Goal: Task Accomplishment & Management: Use online tool/utility

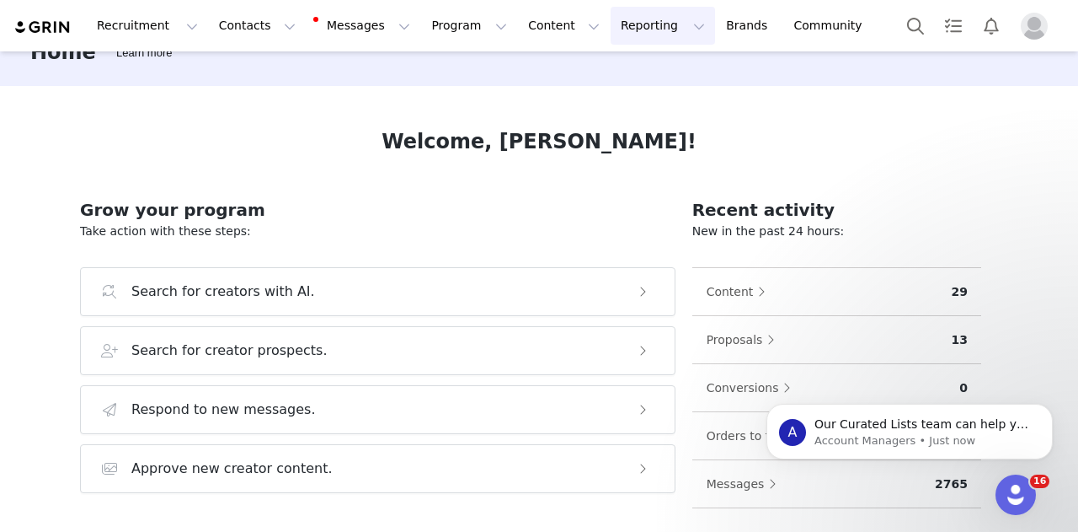
click at [611, 24] on button "Reporting Reporting" at bounding box center [663, 26] width 104 height 38
click at [584, 80] on p "Dashboard" at bounding box center [594, 75] width 64 height 18
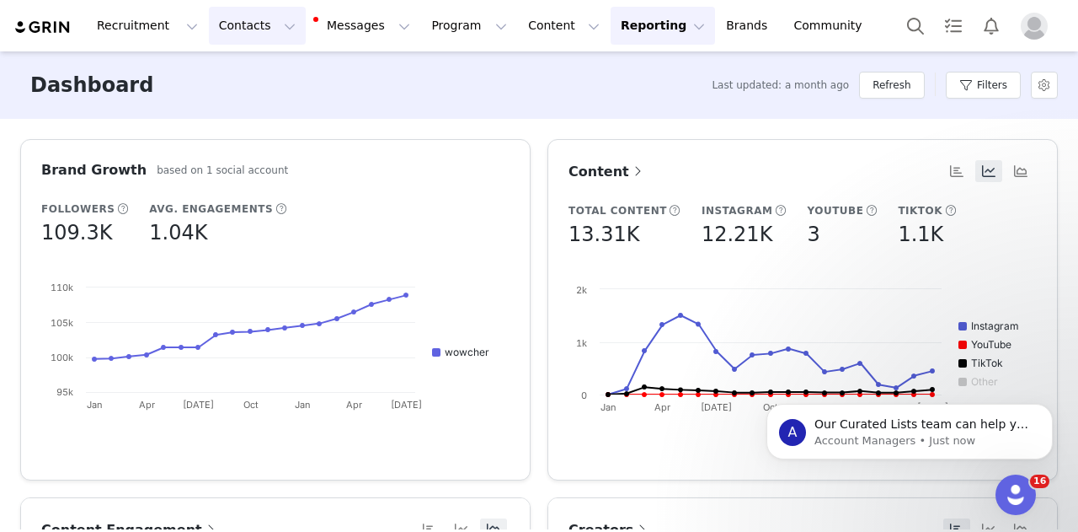
click at [222, 28] on button "Contacts Contacts" at bounding box center [257, 26] width 97 height 38
click at [227, 85] on link "Creators" at bounding box center [258, 74] width 133 height 31
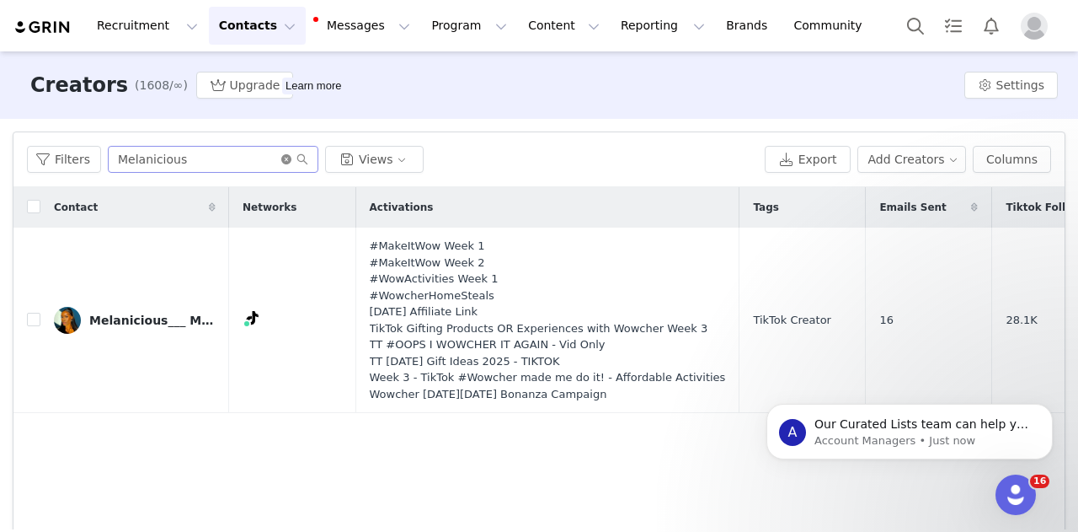
click at [281, 158] on icon "icon: close-circle" at bounding box center [286, 159] width 10 height 10
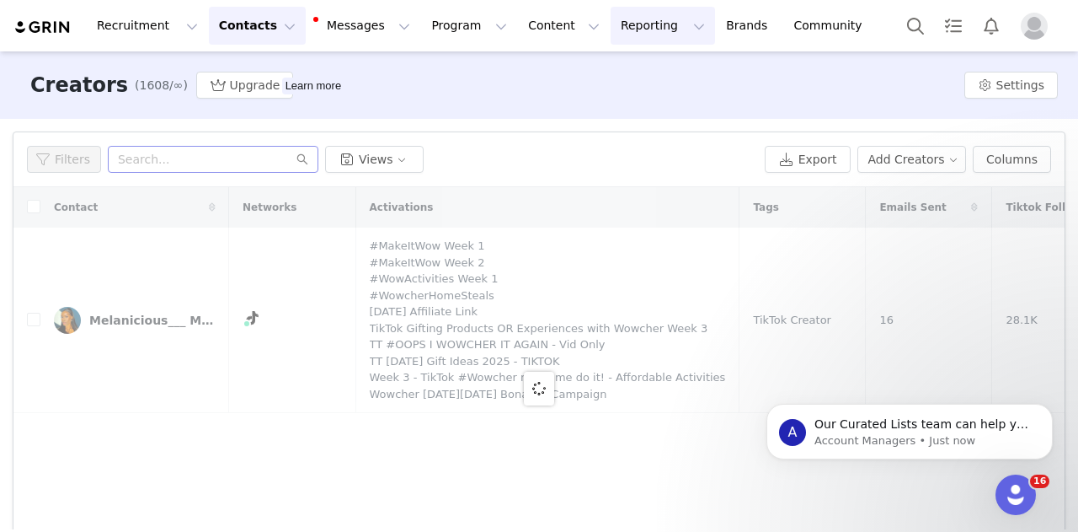
click at [611, 23] on button "Reporting Reporting" at bounding box center [663, 26] width 104 height 38
click at [591, 74] on p "Dashboard" at bounding box center [594, 75] width 64 height 18
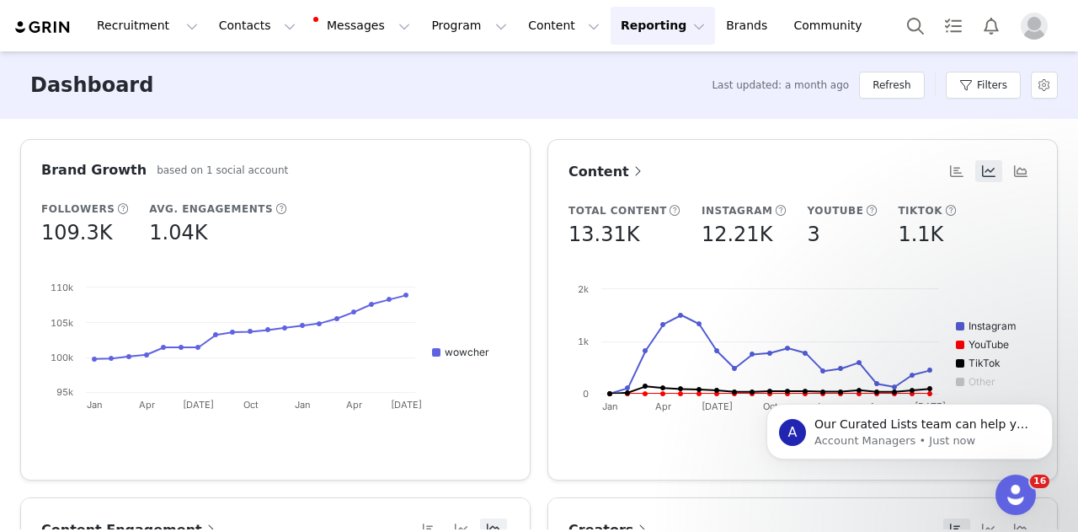
click at [611, 28] on button "Reporting Reporting" at bounding box center [663, 26] width 104 height 38
click at [583, 115] on link "Report Builder" at bounding box center [614, 105] width 133 height 31
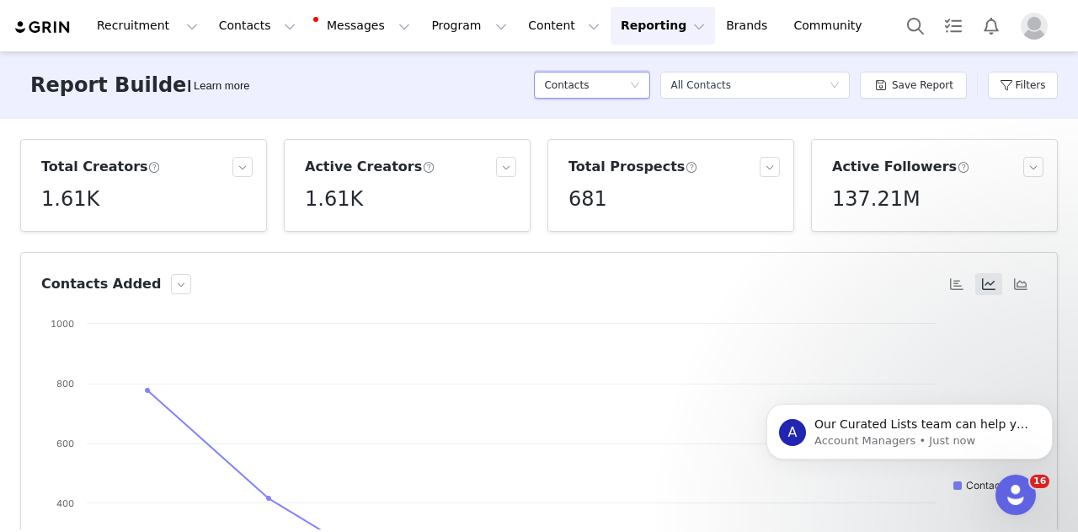
click at [640, 76] on div "Contacts" at bounding box center [592, 85] width 116 height 27
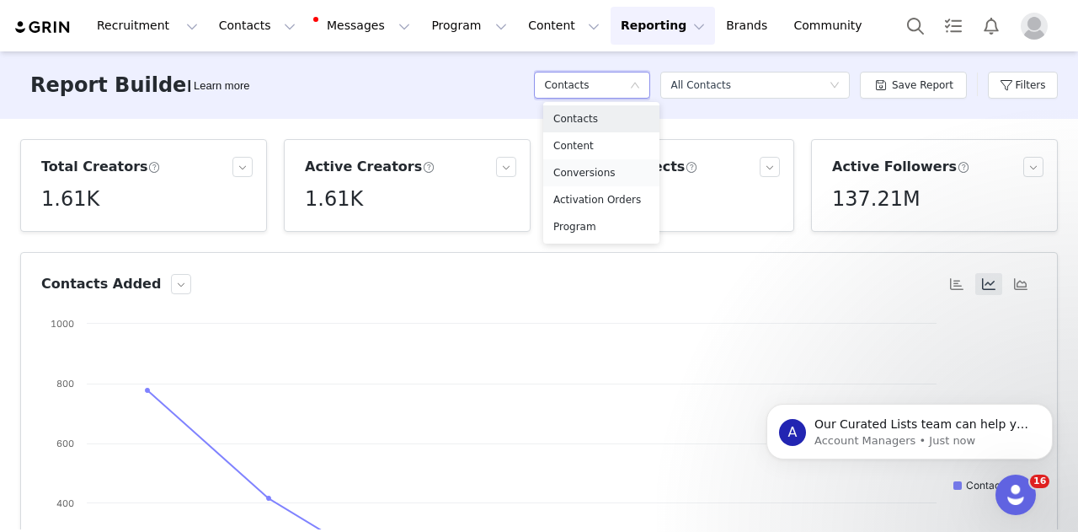
click at [590, 176] on h5 "Conversions" at bounding box center [601, 172] width 96 height 19
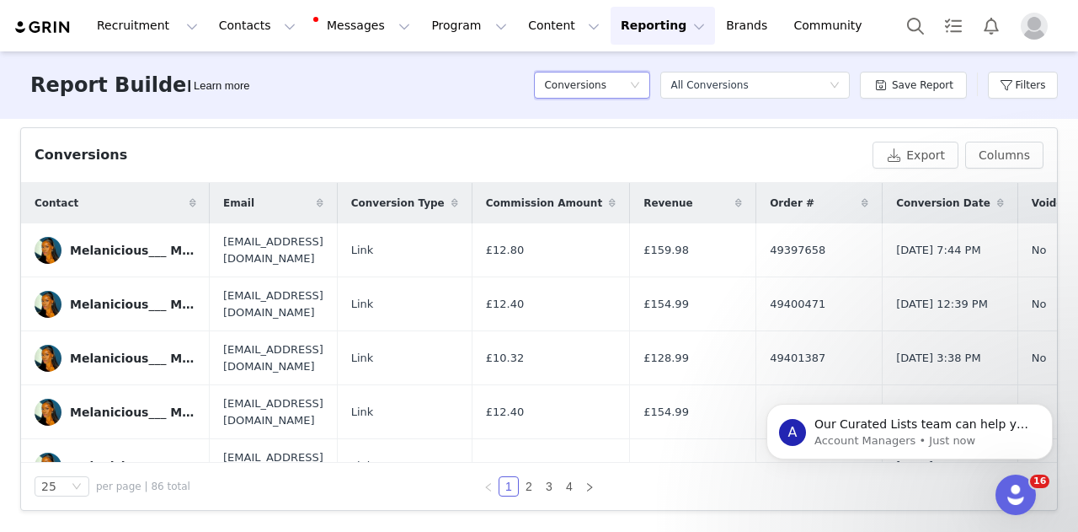
scroll to position [556, 0]
click at [1039, 85] on button "Filters" at bounding box center [1023, 85] width 70 height 27
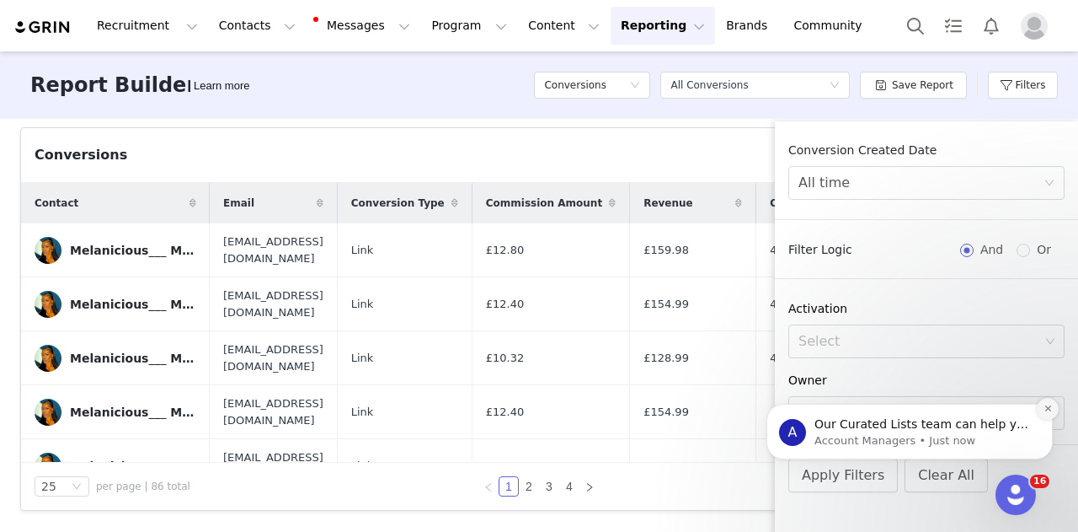
click at [1046, 413] on icon "Dismiss notification" at bounding box center [1048, 407] width 9 height 9
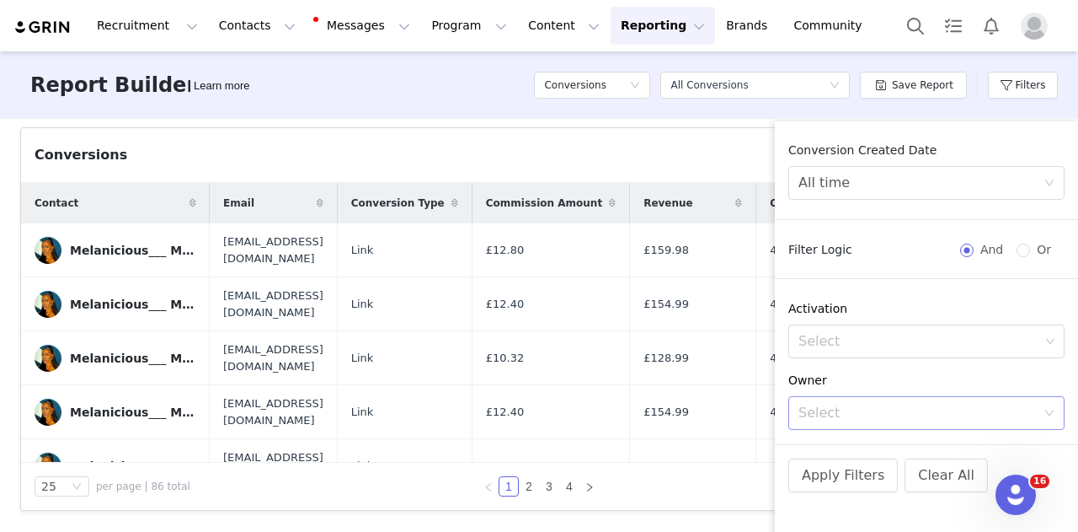
scroll to position [197, 0]
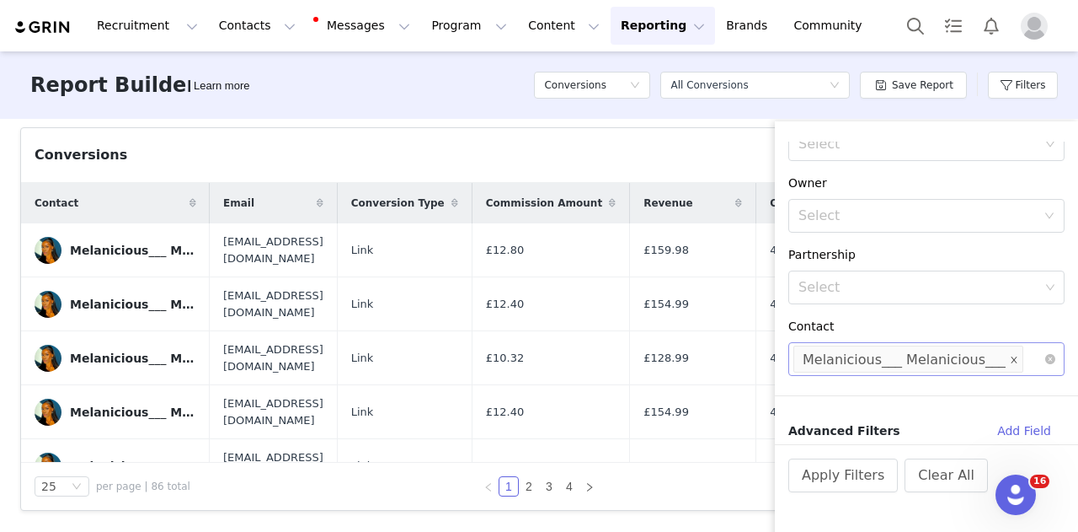
click at [1010, 358] on icon "icon: close" at bounding box center [1014, 359] width 8 height 8
click at [916, 363] on div "Select" at bounding box center [919, 358] width 241 height 17
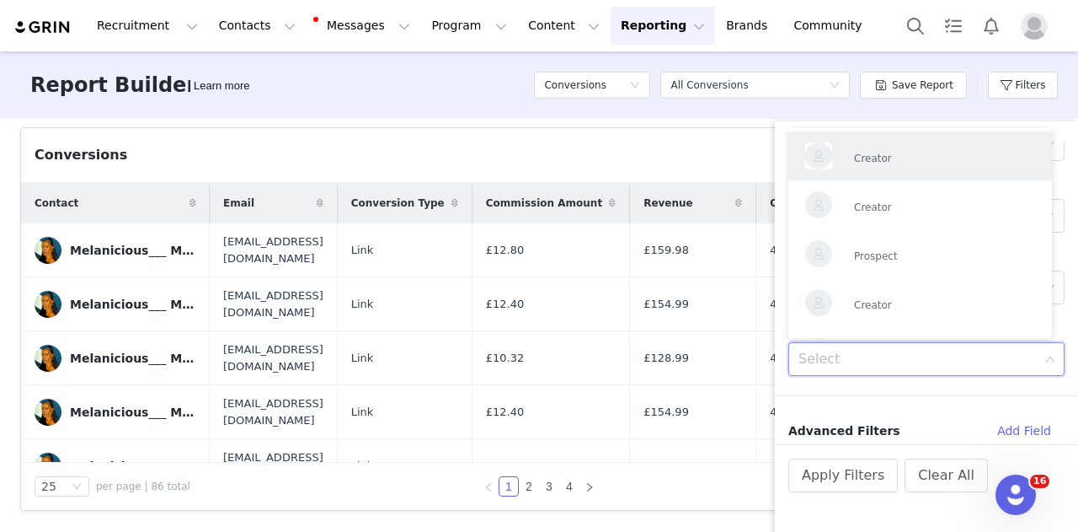
click at [916, 363] on div "Select" at bounding box center [919, 358] width 241 height 17
paste input "[PERSON_NAME]"
type input "[PERSON_NAME]"
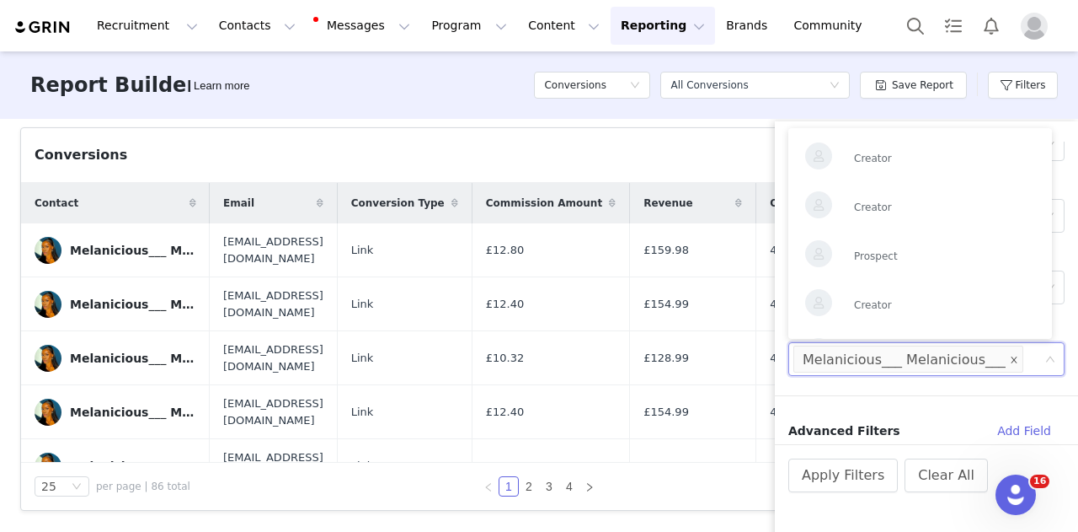
click at [1010, 361] on icon "icon: close" at bounding box center [1014, 359] width 8 height 8
click at [965, 365] on div "Select" at bounding box center [919, 358] width 241 height 17
paste input "[PERSON_NAME]"
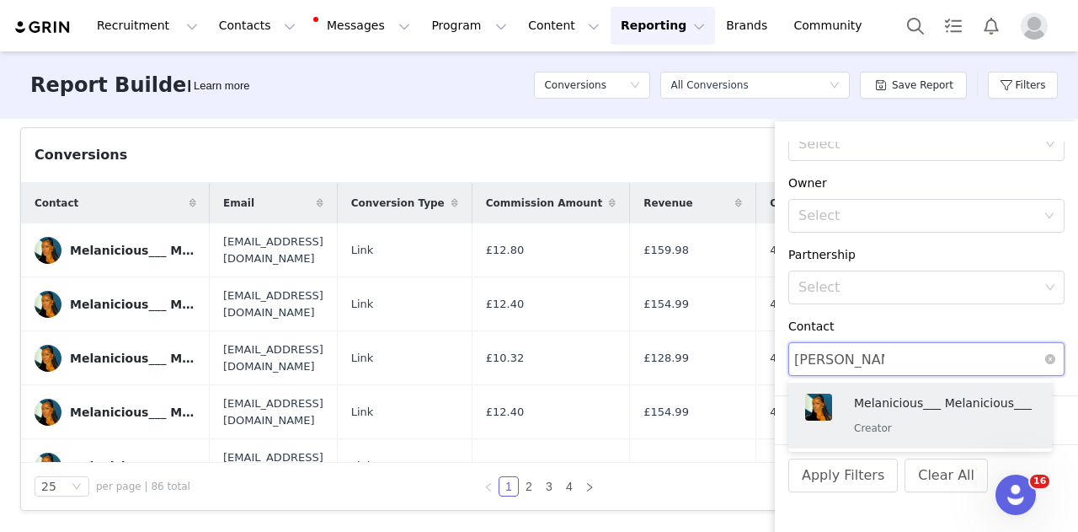
type input "[PERSON_NAME]"
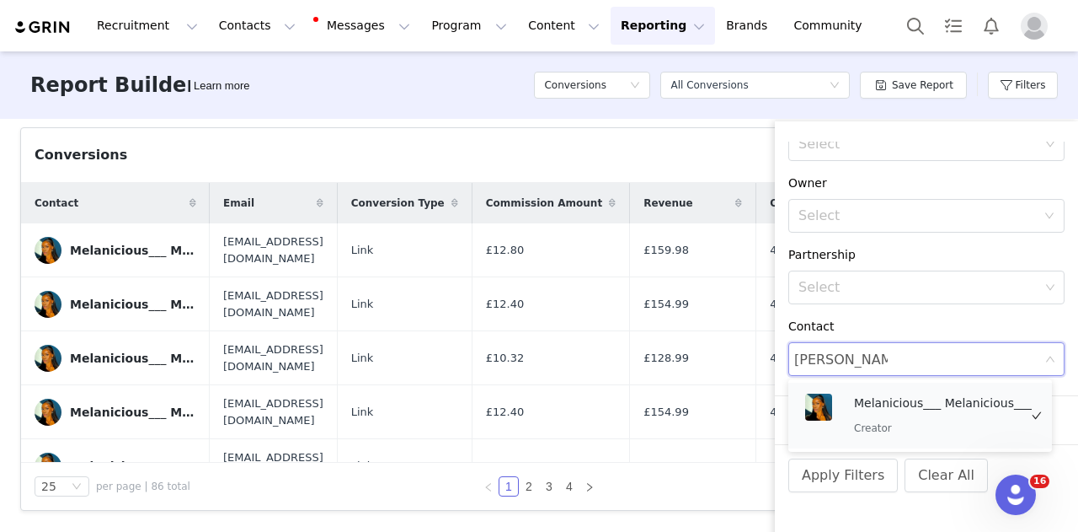
click at [932, 414] on div "Melanicious___ Melanicious___ Creator" at bounding box center [943, 415] width 178 height 44
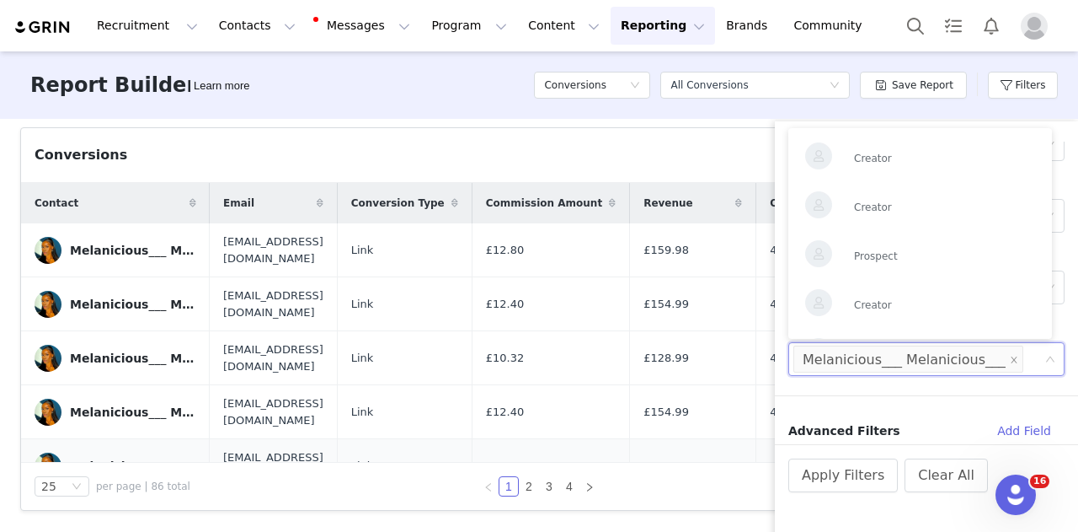
click at [655, 442] on td "£120.99" at bounding box center [693, 466] width 126 height 54
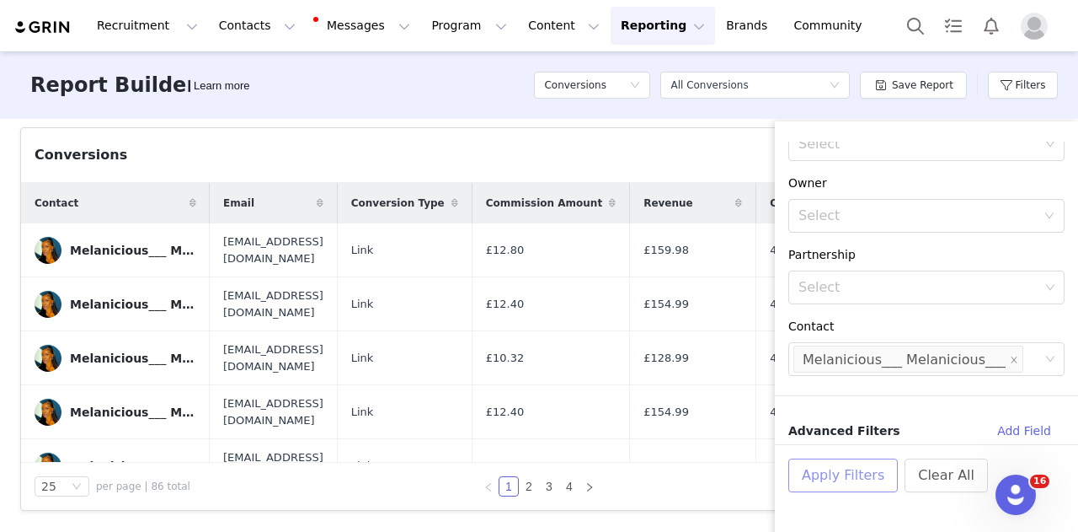
click at [858, 469] on button "Apply Filters" at bounding box center [843, 475] width 110 height 34
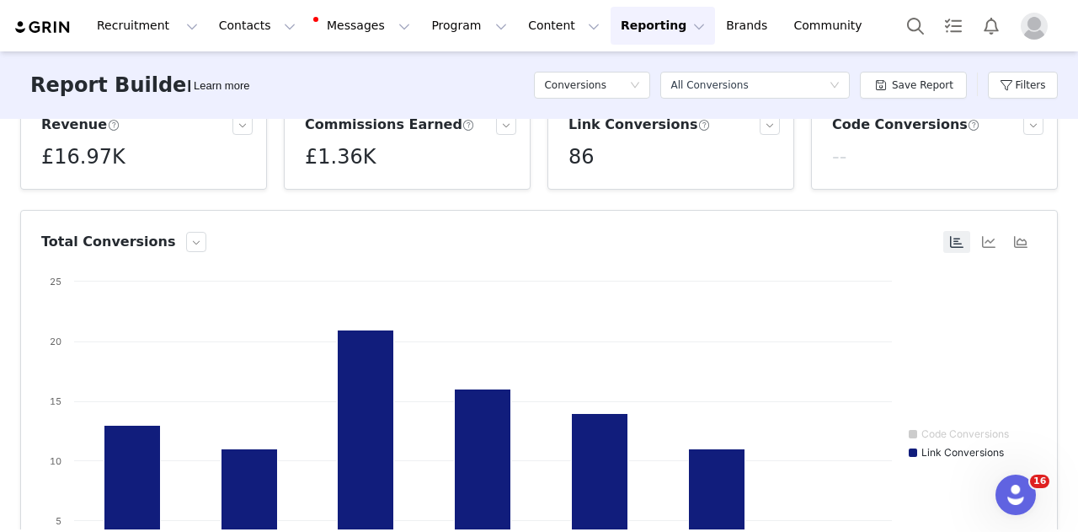
scroll to position [0, 0]
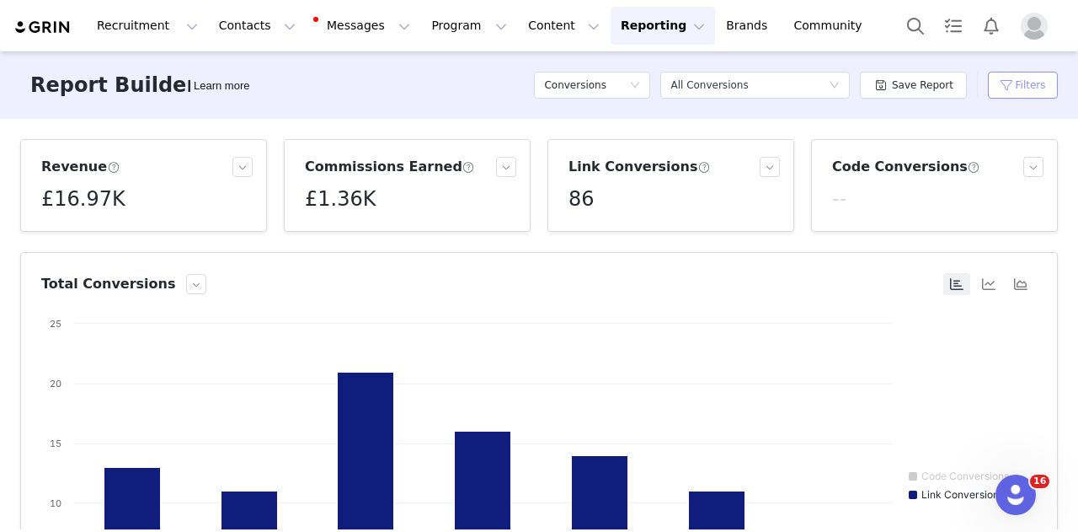
click at [1004, 91] on button "Filters" at bounding box center [1023, 85] width 70 height 27
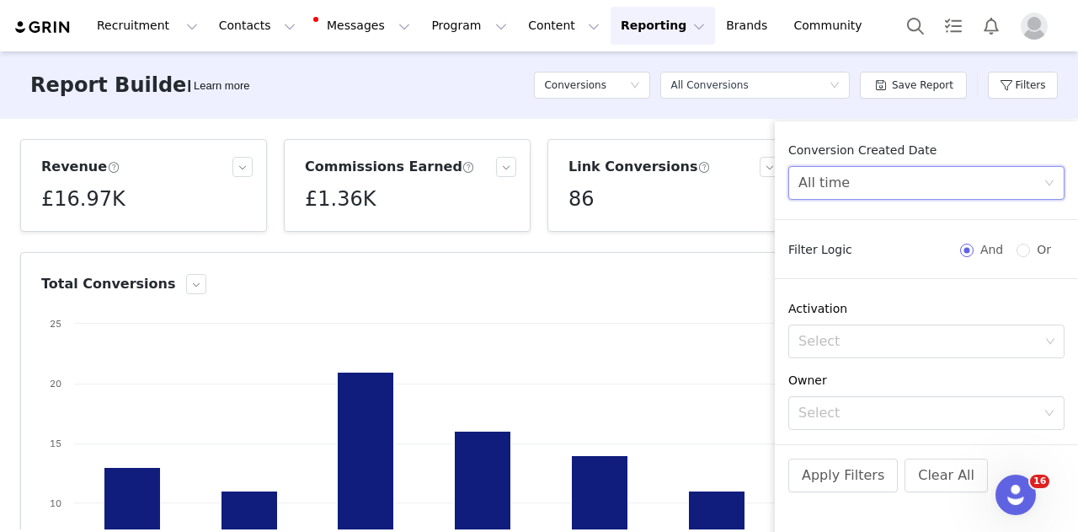
click at [875, 190] on div "All time" at bounding box center [921, 183] width 245 height 32
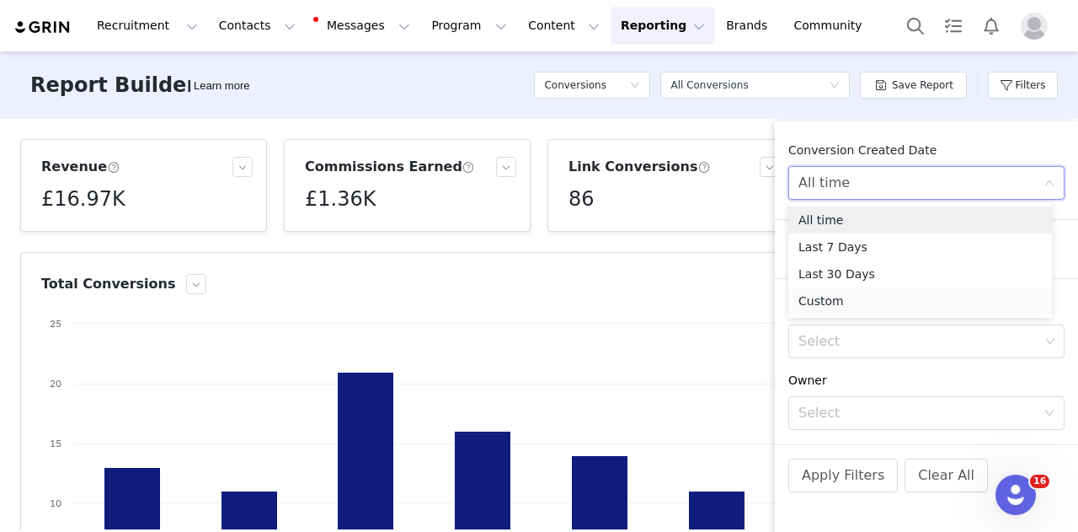
click at [819, 301] on li "Custom" at bounding box center [920, 300] width 264 height 27
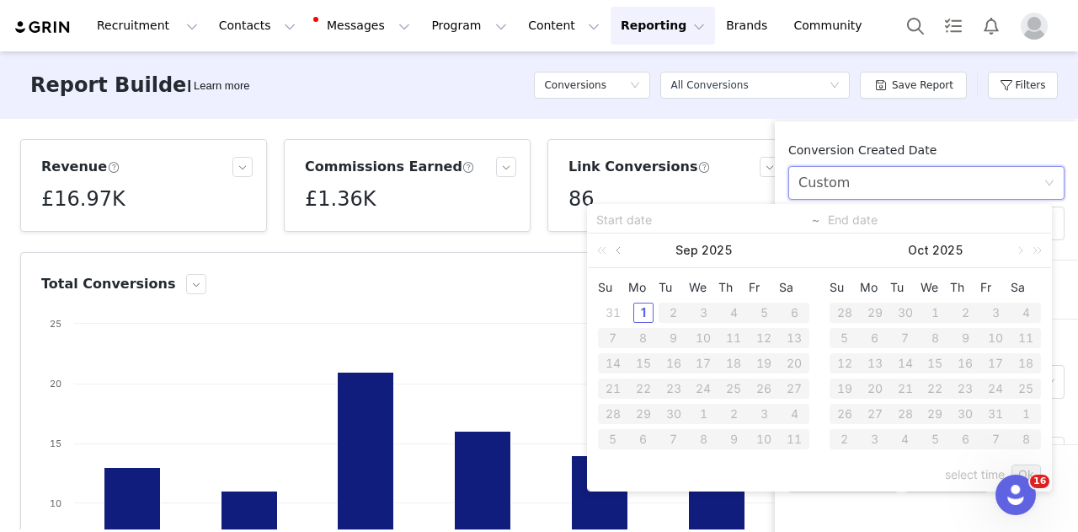
click at [623, 248] on link at bounding box center [619, 250] width 15 height 34
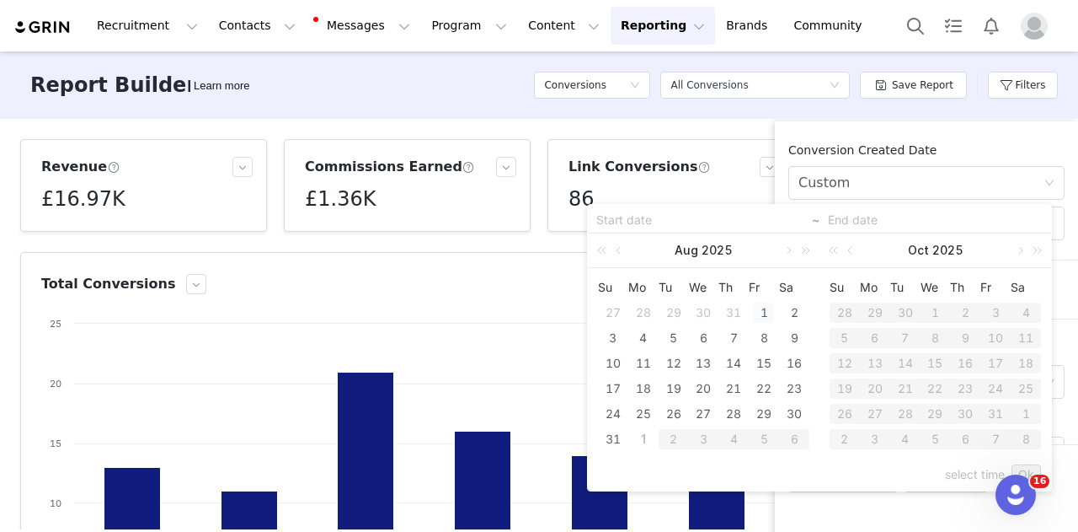
click at [761, 307] on div "1" at bounding box center [764, 312] width 20 height 20
type input "[DATE]"
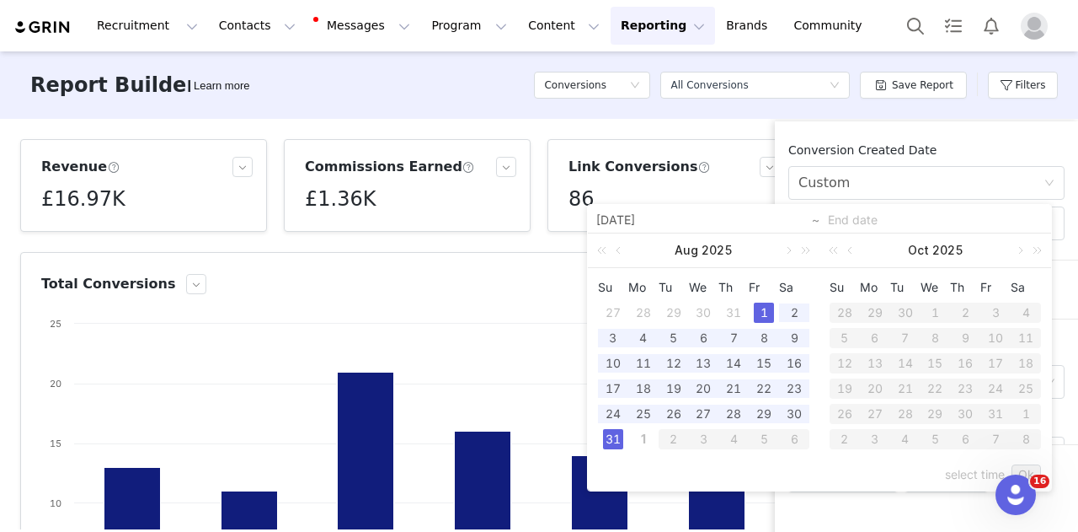
click at [614, 441] on div "31" at bounding box center [613, 439] width 20 height 20
type input "[DATE]"
click at [1029, 466] on link "Ok" at bounding box center [1026, 474] width 29 height 20
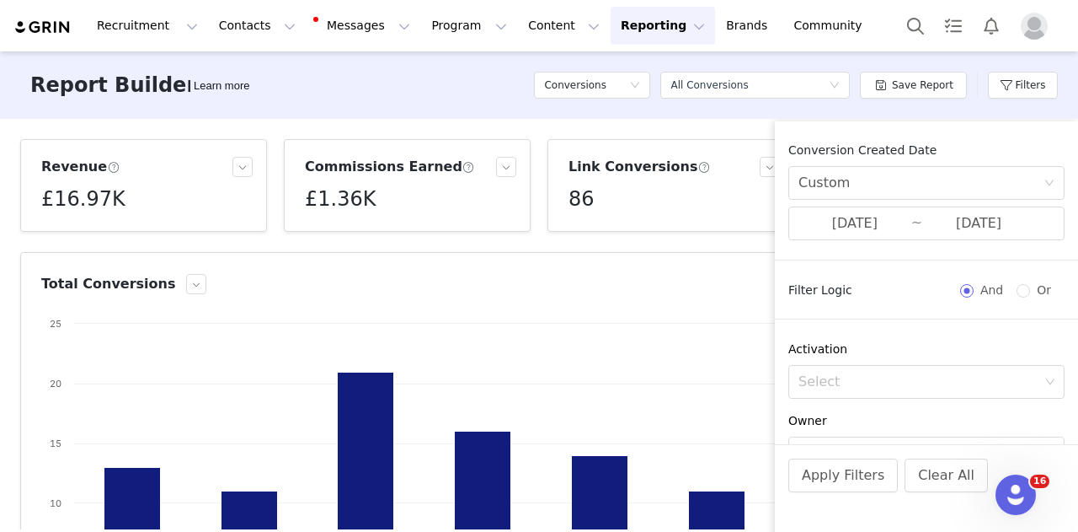
click at [853, 299] on div "Conversion Created Date Custom [DATE] ~ [DATE] Filter Logic And Or Activation S…" at bounding box center [926, 293] width 303 height 302
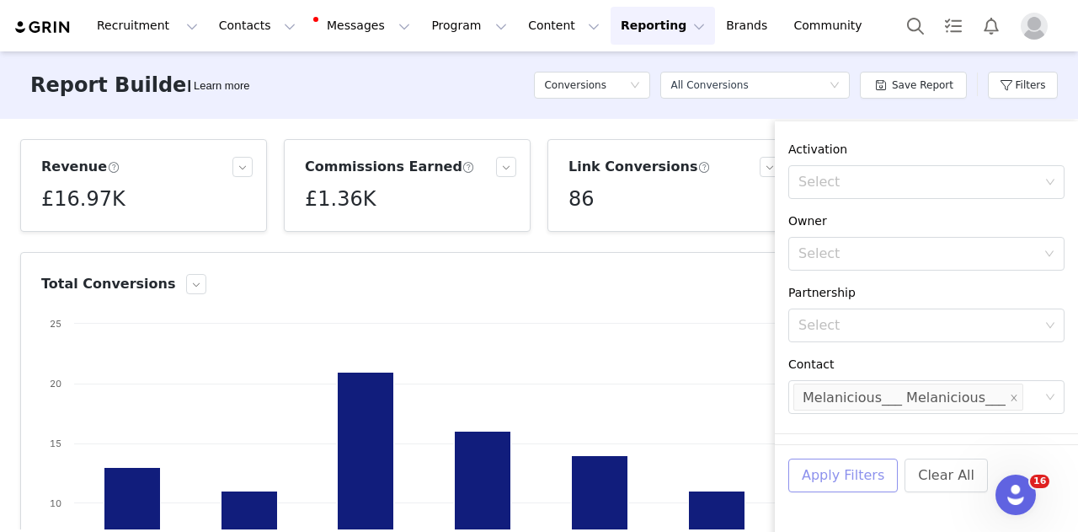
scroll to position [200, 0]
click at [836, 480] on button "Apply Filters" at bounding box center [843, 475] width 110 height 34
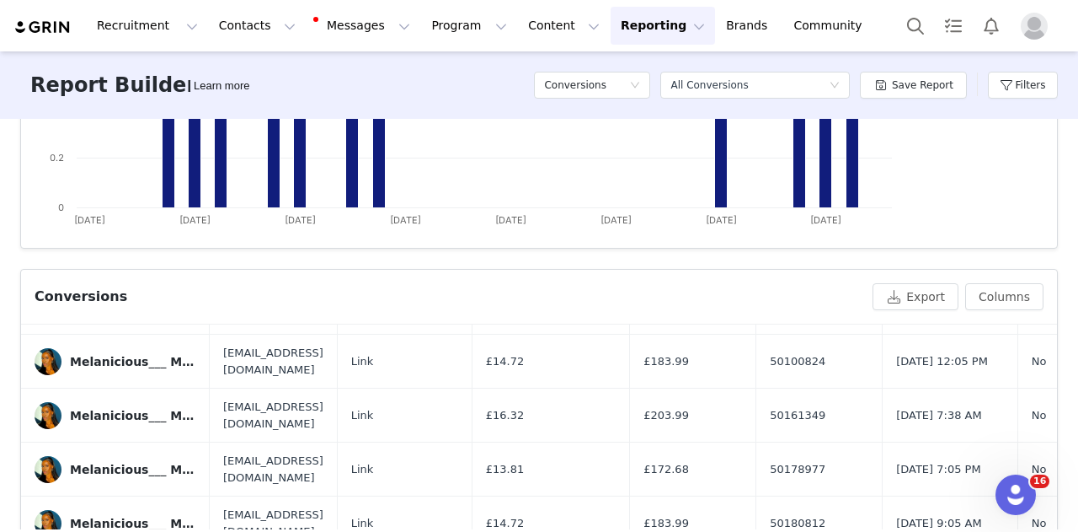
scroll to position [0, 0]
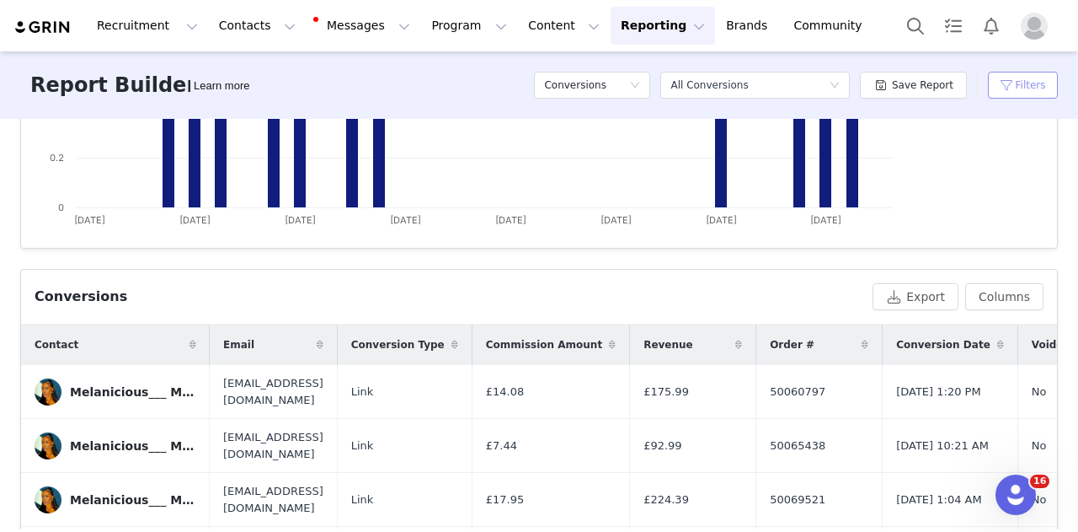
click at [1014, 88] on button "Filters" at bounding box center [1023, 85] width 70 height 27
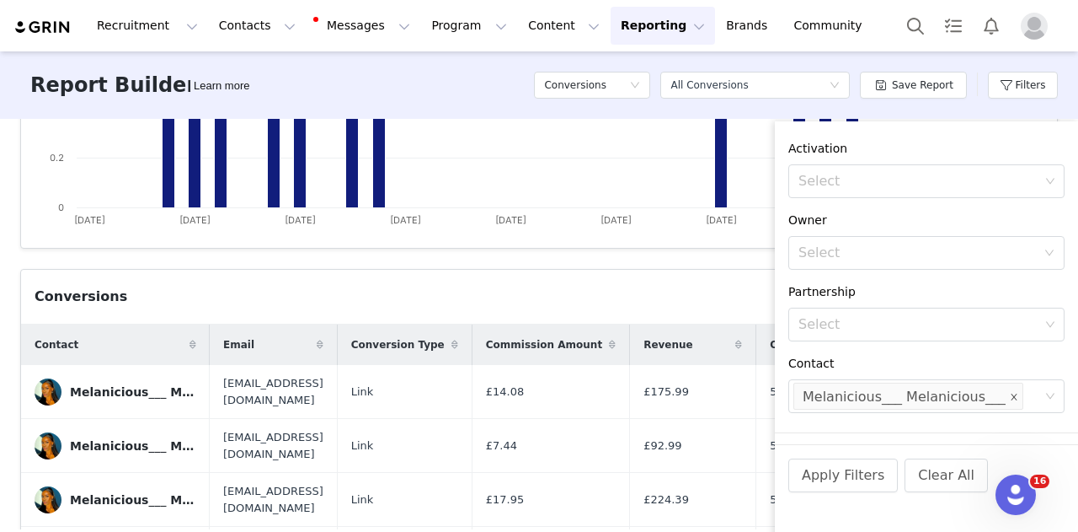
click at [1010, 394] on icon "icon: close" at bounding box center [1014, 397] width 8 height 8
click at [975, 394] on div "Select" at bounding box center [919, 395] width 241 height 17
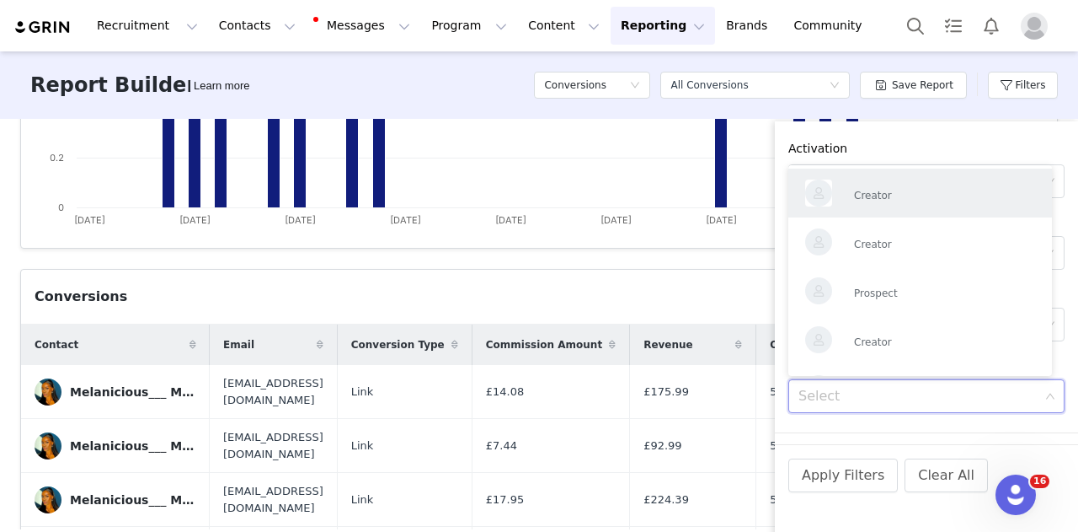
click at [975, 394] on div "Select" at bounding box center [919, 395] width 241 height 17
paste input "[EMAIL_ADDRESS][DOMAIN_NAME]"
type input "[EMAIL_ADDRESS][DOMAIN_NAME]"
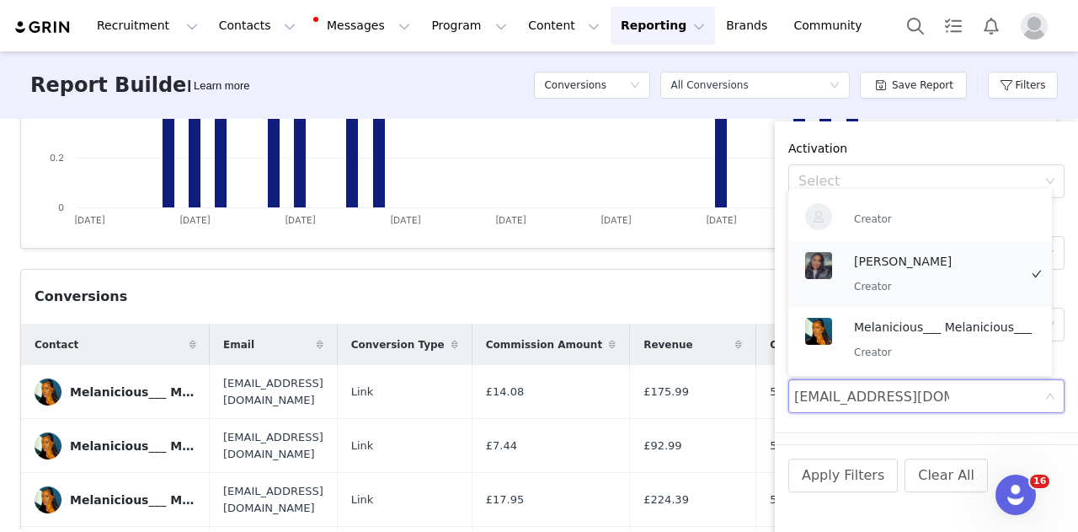
click at [920, 268] on p "[PERSON_NAME]" at bounding box center [936, 261] width 164 height 19
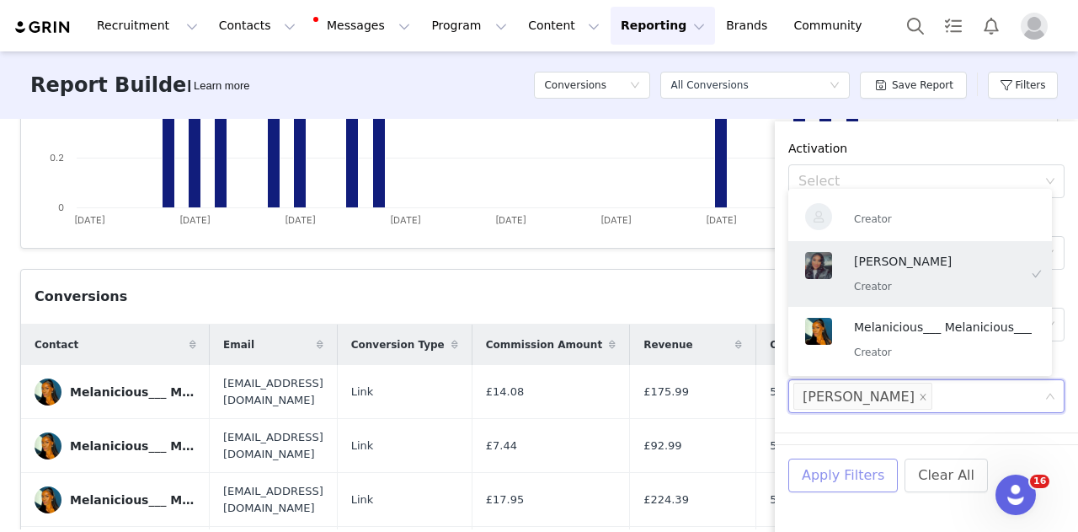
click at [873, 476] on button "Apply Filters" at bounding box center [843, 475] width 110 height 34
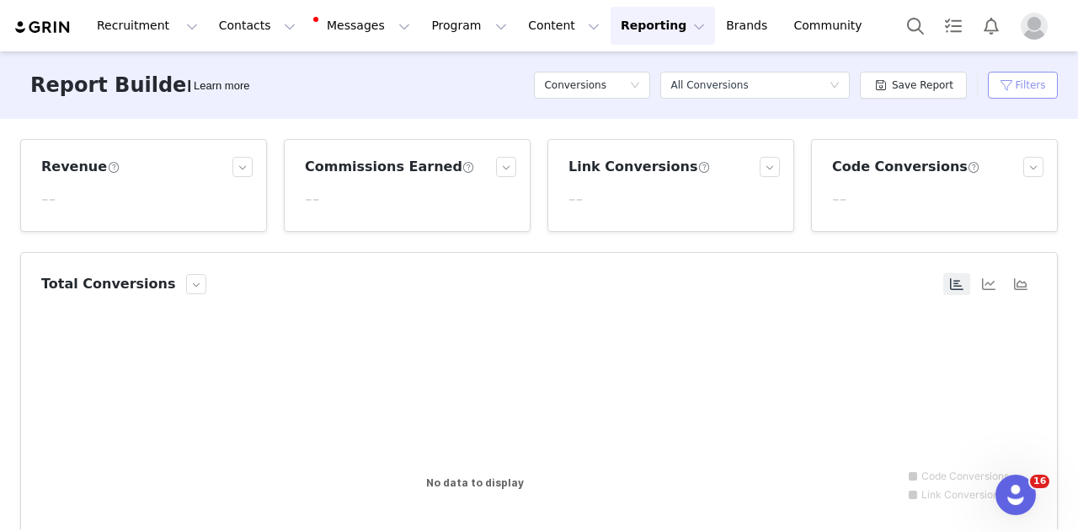
click at [1029, 85] on button "Filters" at bounding box center [1023, 85] width 70 height 27
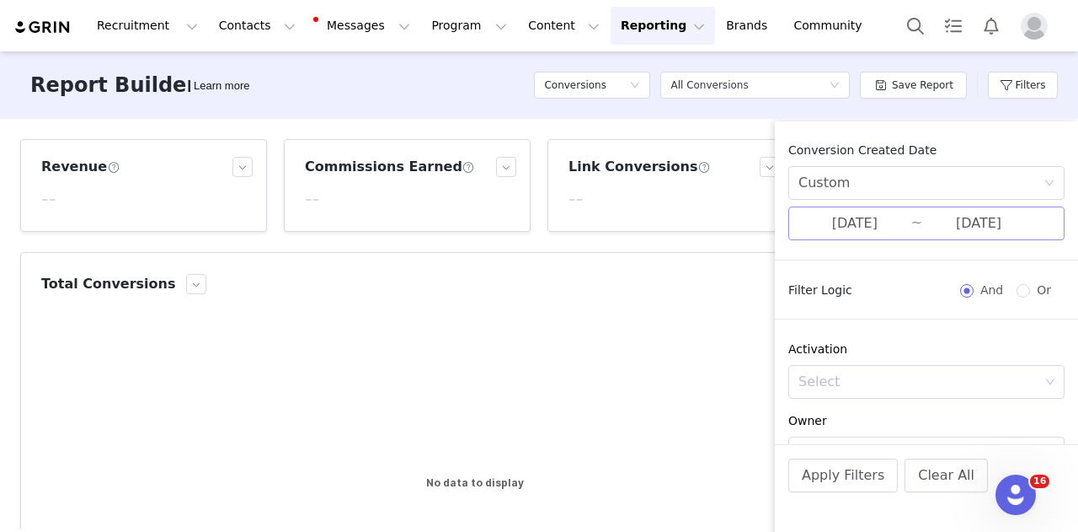
click at [891, 223] on input "[DATE]" at bounding box center [855, 223] width 113 height 22
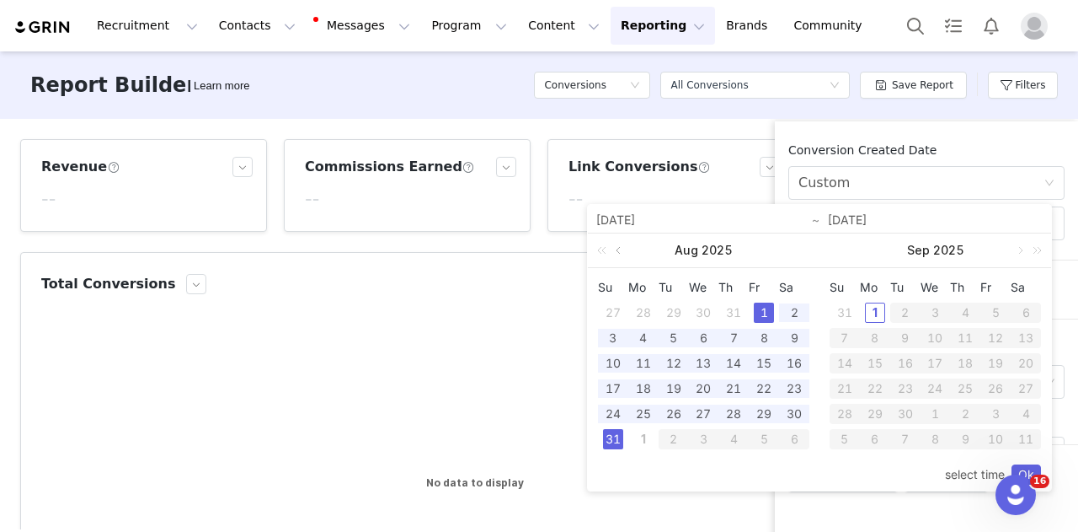
click at [620, 254] on link at bounding box center [619, 250] width 15 height 34
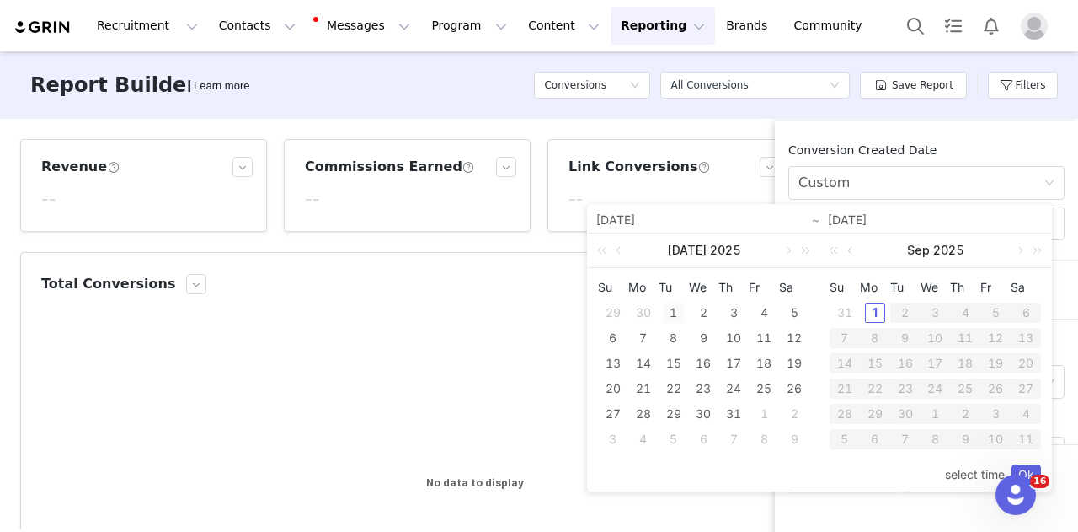
click at [672, 316] on div "1" at bounding box center [674, 312] width 20 height 20
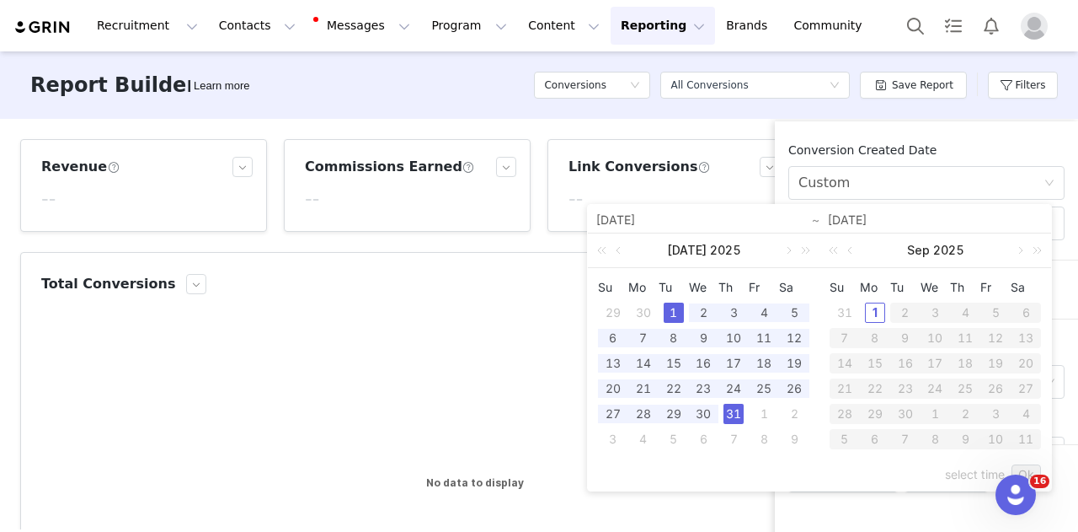
click at [740, 422] on div "31" at bounding box center [734, 413] width 20 height 20
type input "[DATE]"
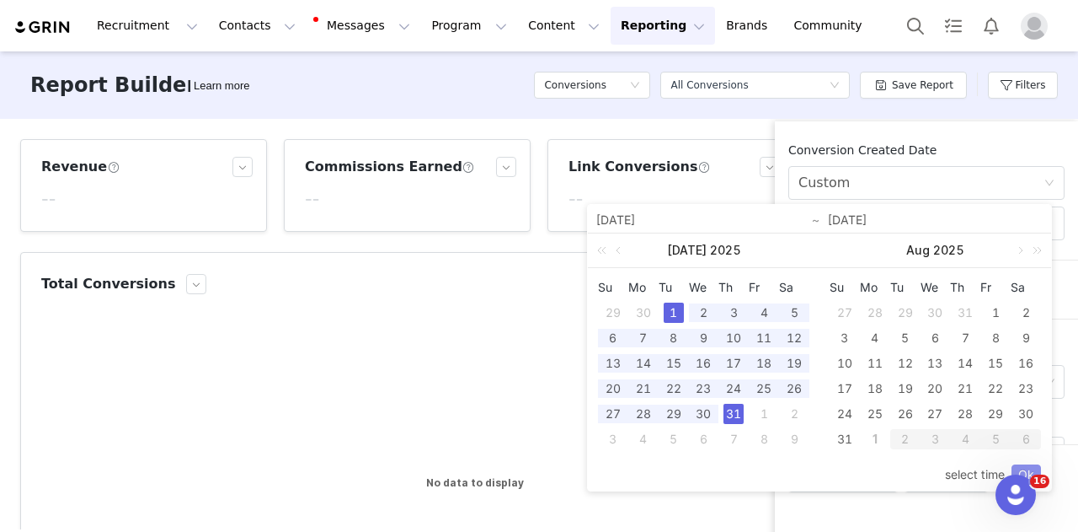
click at [1028, 469] on link "Ok" at bounding box center [1026, 474] width 29 height 20
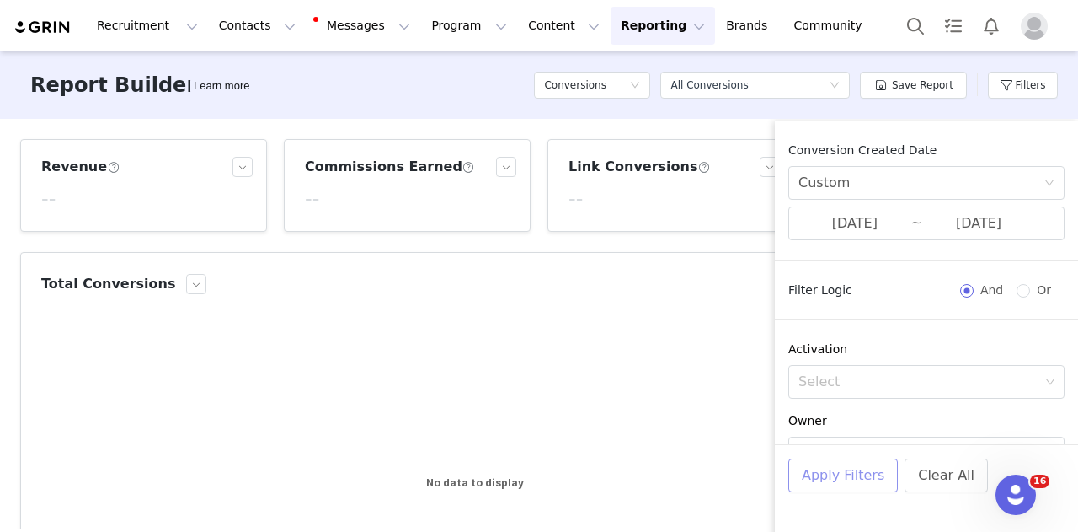
click at [834, 480] on button "Apply Filters" at bounding box center [843, 475] width 110 height 34
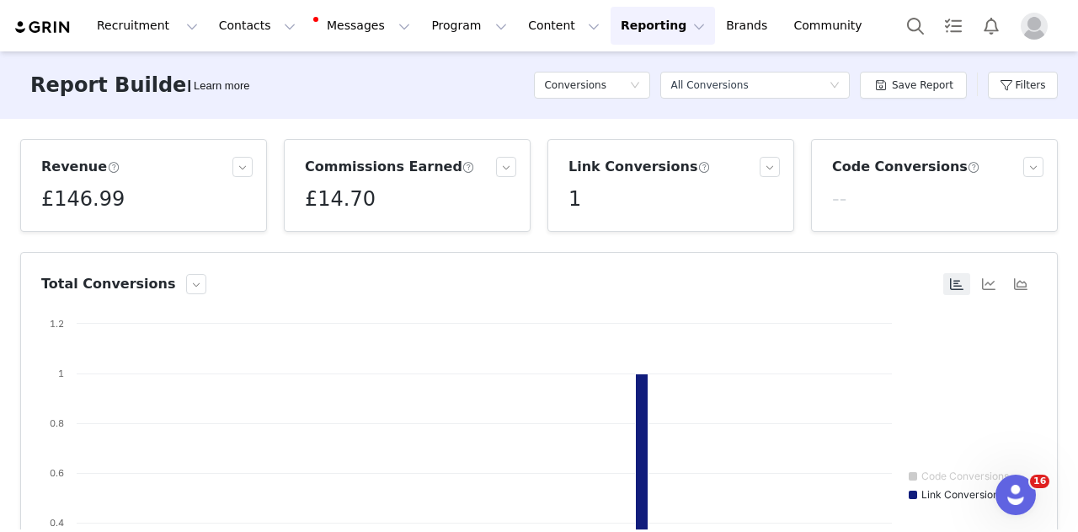
scroll to position [377, 0]
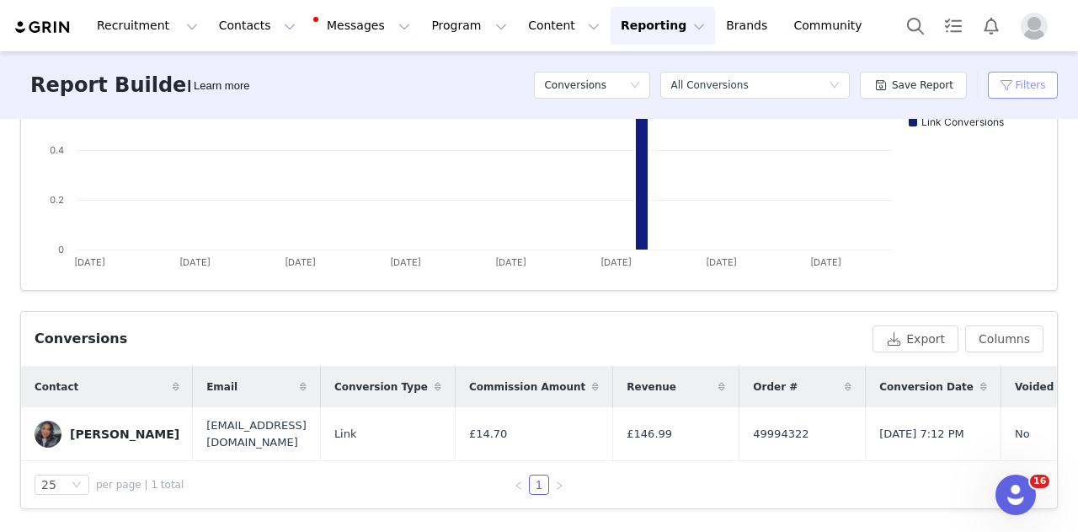
click at [1018, 83] on button "Filters" at bounding box center [1023, 85] width 70 height 27
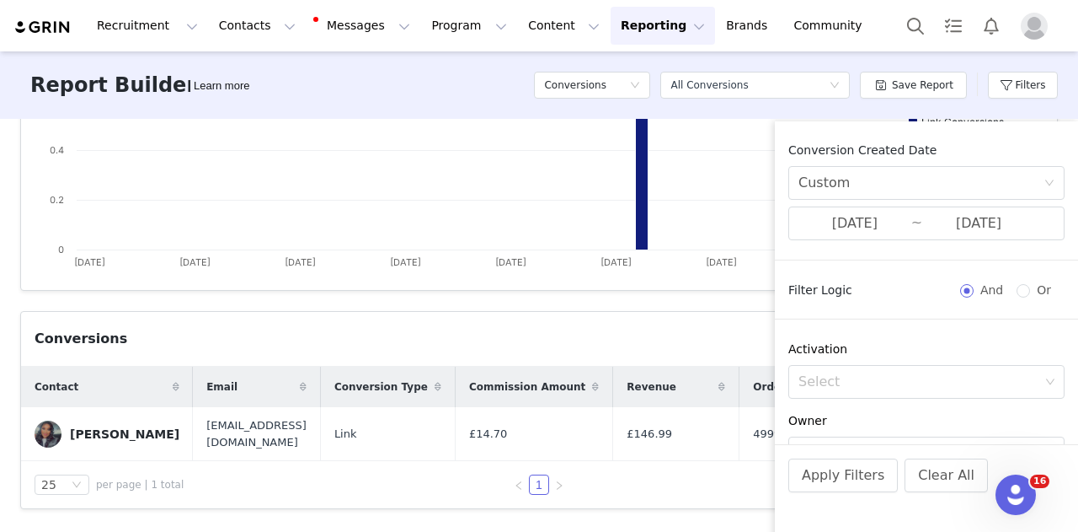
scroll to position [238, 0]
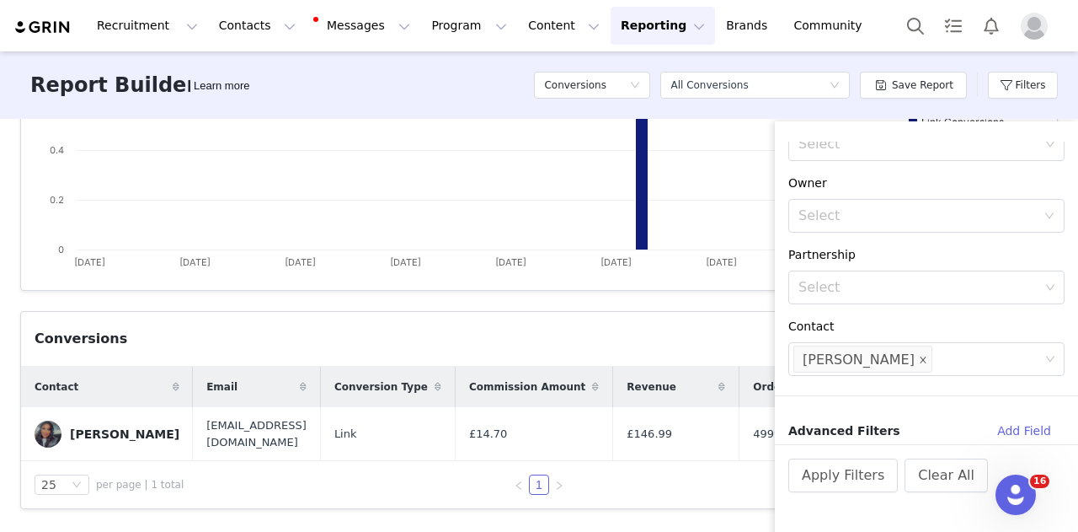
click at [919, 366] on span at bounding box center [923, 360] width 8 height 23
click at [890, 357] on div "Select" at bounding box center [919, 358] width 241 height 17
paste input "[PERSON_NAME]"
type input "[PERSON_NAME]"
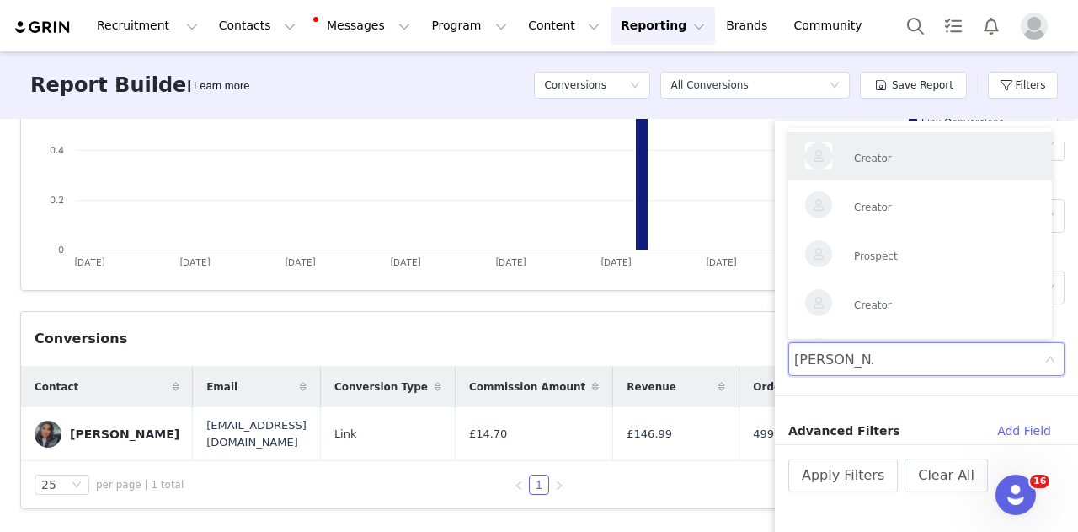
scroll to position [0, 0]
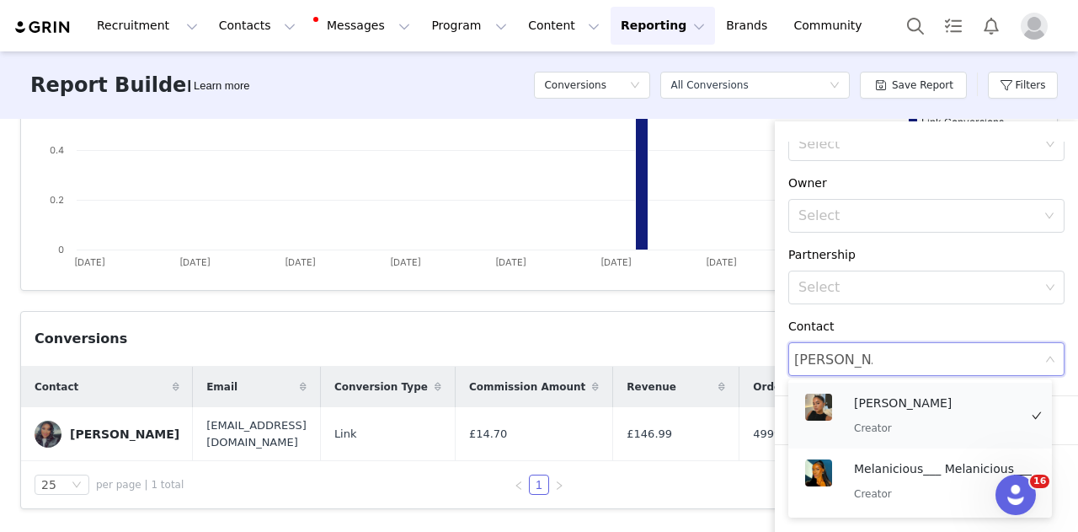
click at [902, 395] on p "[PERSON_NAME]" at bounding box center [936, 402] width 164 height 19
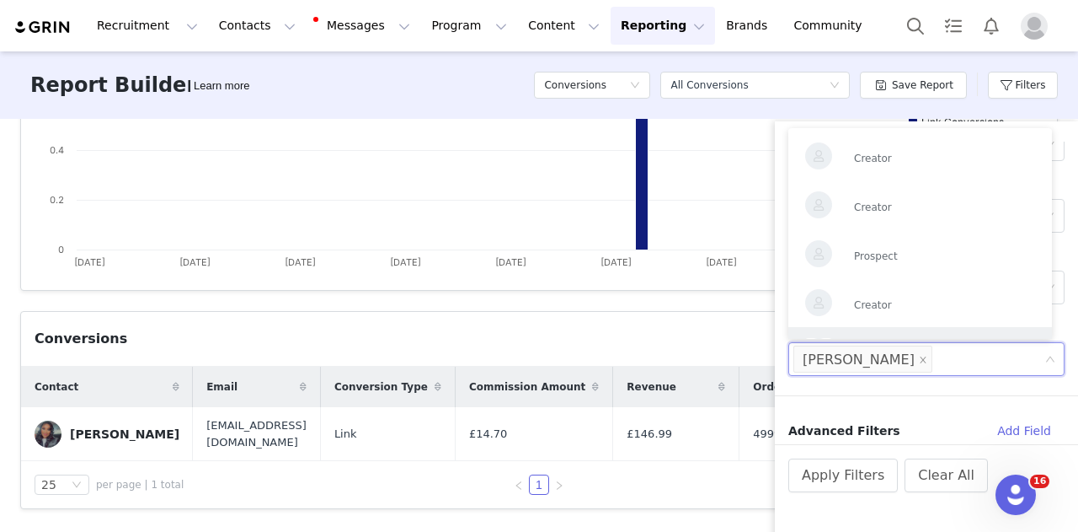
click at [986, 336] on body "Recruitment Recruitment Creator Search Curated Lists Landing Pages Web Extensio…" at bounding box center [539, 266] width 1078 height 532
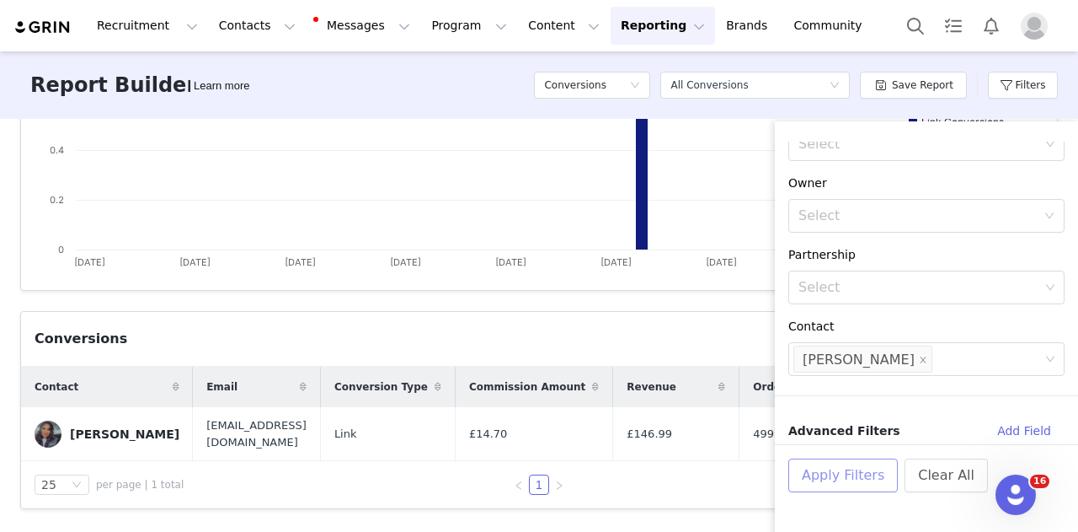
click at [858, 484] on button "Apply Filters" at bounding box center [843, 475] width 110 height 34
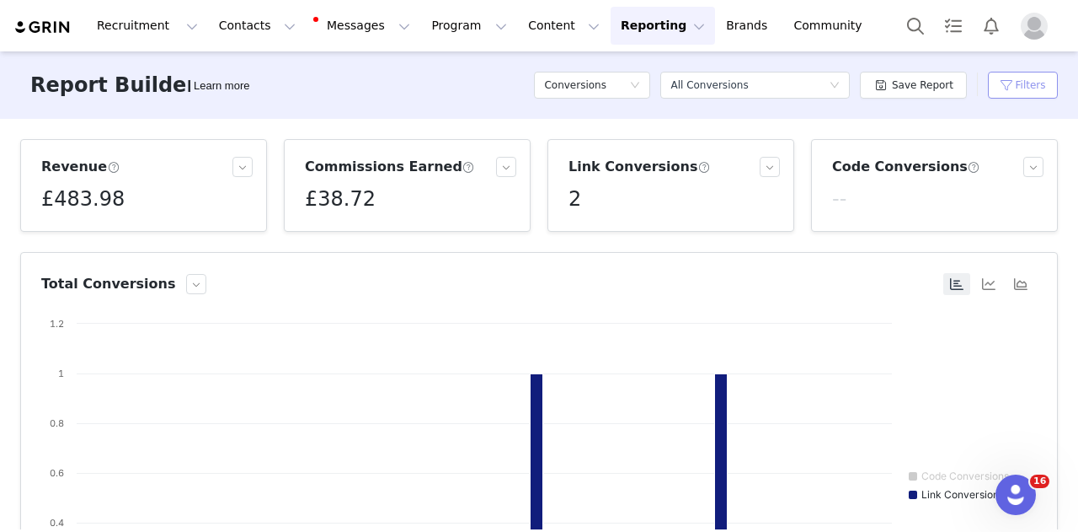
click at [1028, 82] on button "Filters" at bounding box center [1023, 85] width 70 height 27
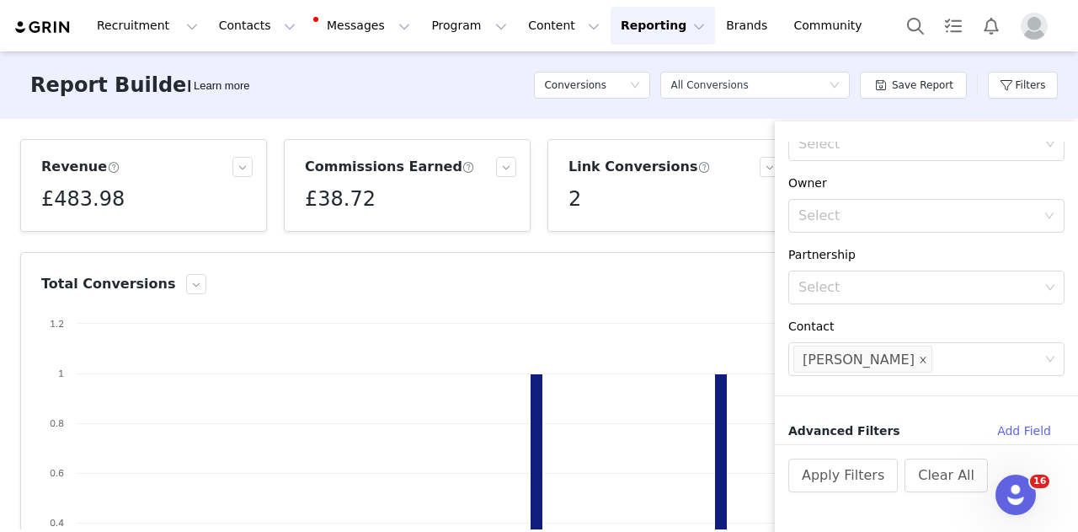
click at [919, 355] on icon "icon: close" at bounding box center [923, 359] width 8 height 8
click at [869, 361] on div "Select" at bounding box center [919, 358] width 241 height 17
paste input "[PERSON_NAME]"
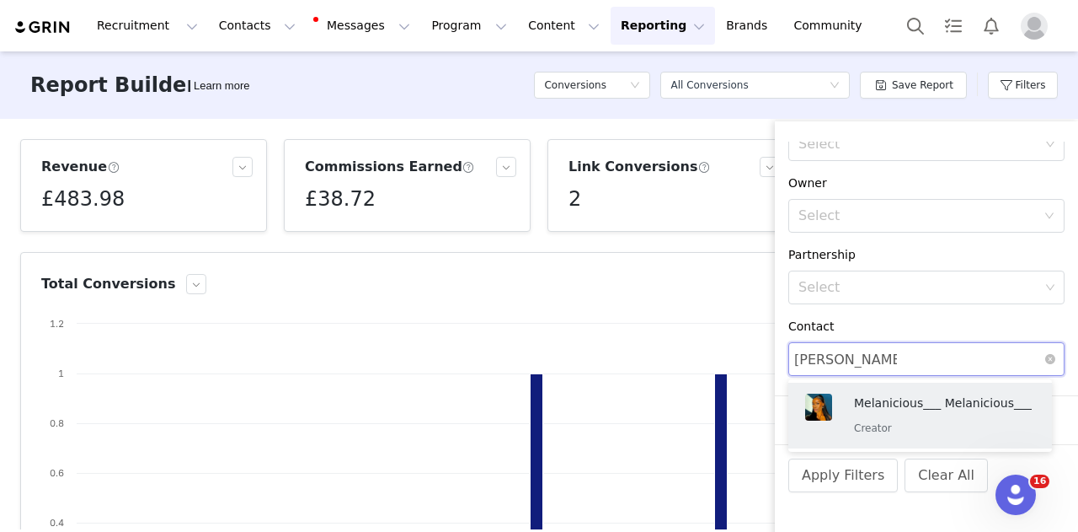
type input "[PERSON_NAME]"
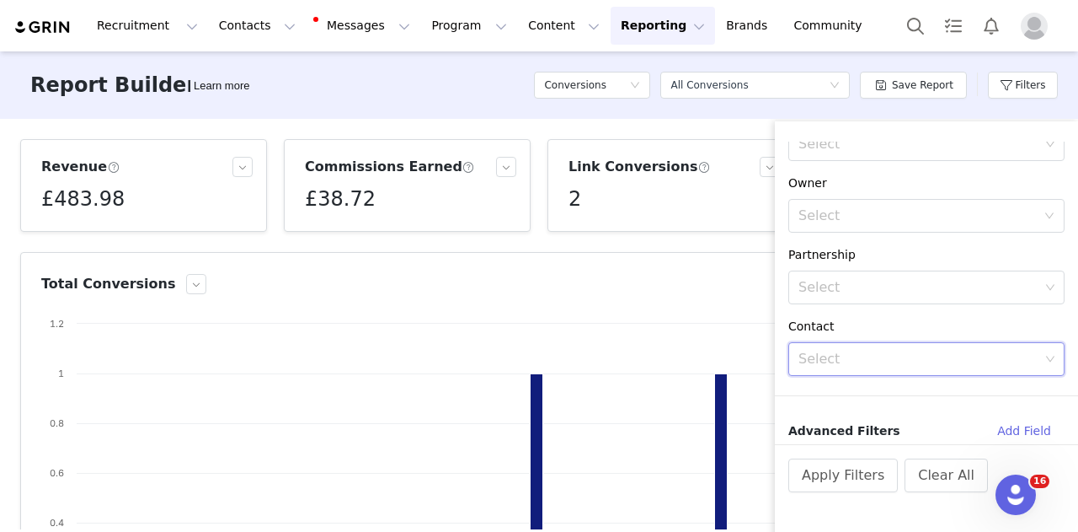
click at [921, 361] on div "Select" at bounding box center [919, 358] width 241 height 17
paste input "[PERSON_NAME]"
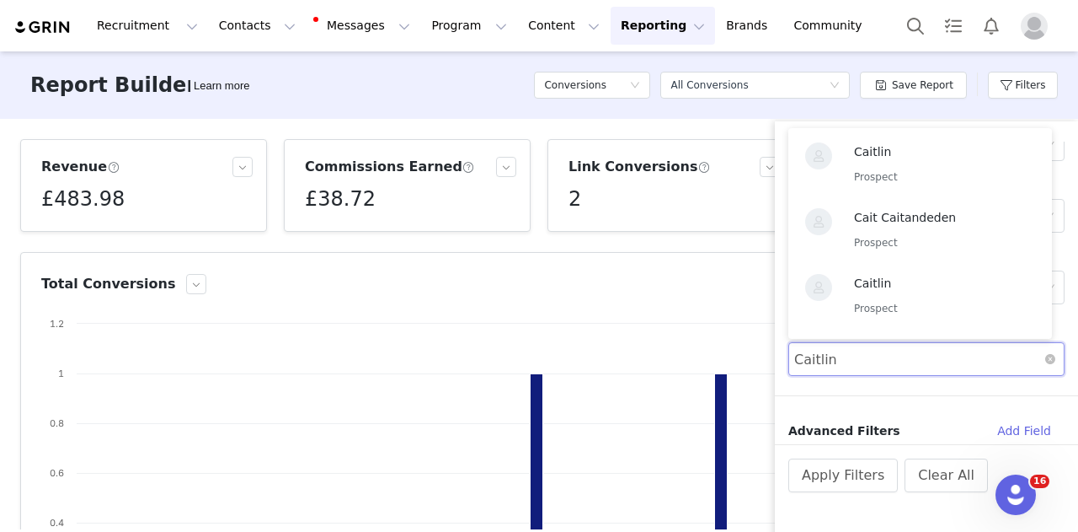
type input "Caitlin"
click at [921, 361] on div "Select [PERSON_NAME] [PERSON_NAME]" at bounding box center [921, 359] width 254 height 32
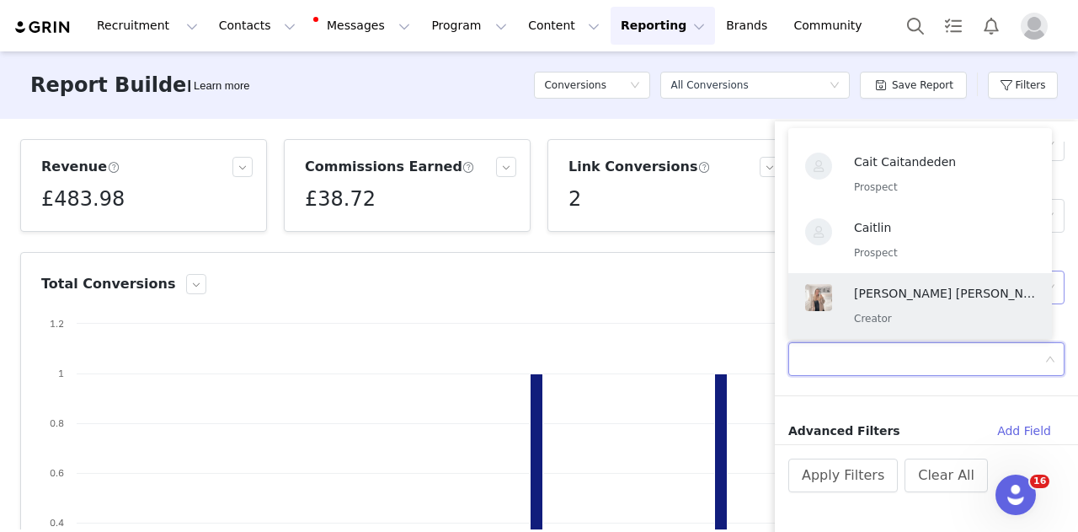
scroll to position [3, 0]
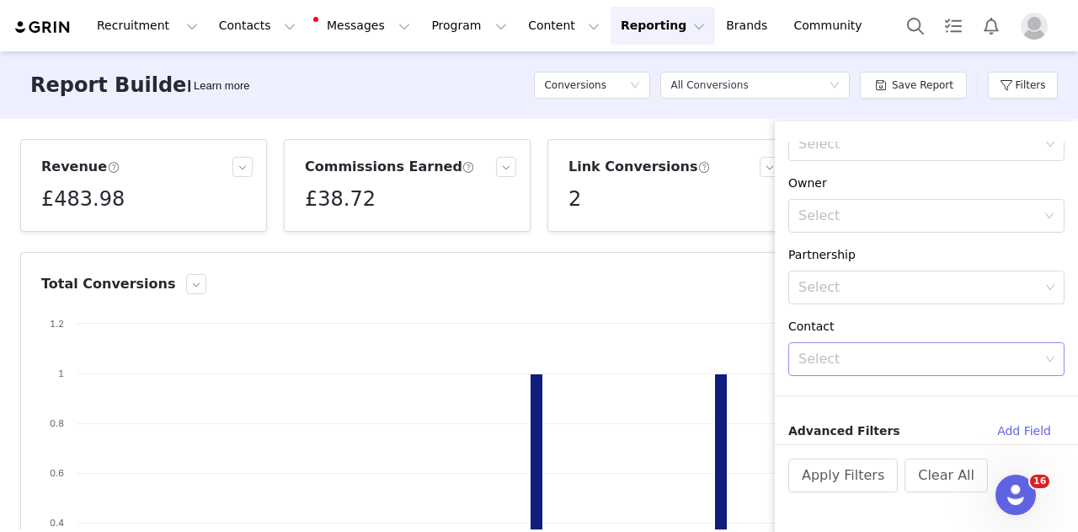
click at [869, 347] on div "Select" at bounding box center [921, 359] width 254 height 32
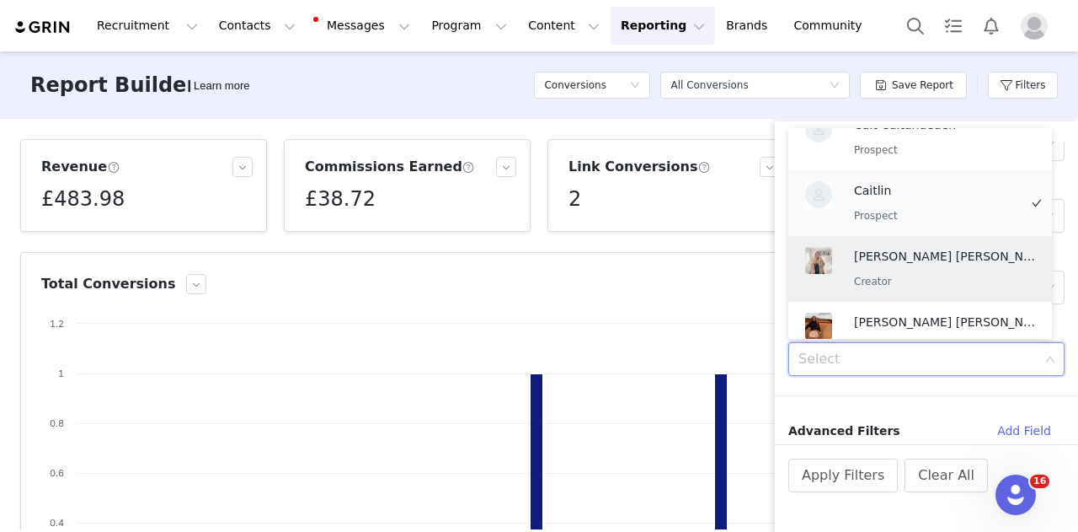
scroll to position [0, 0]
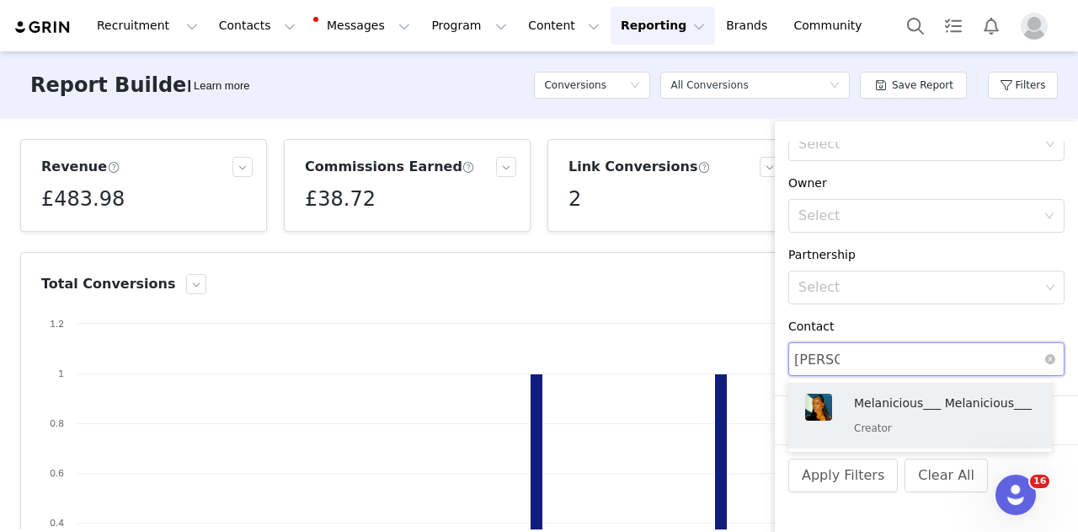
type input "[PERSON_NAME]"
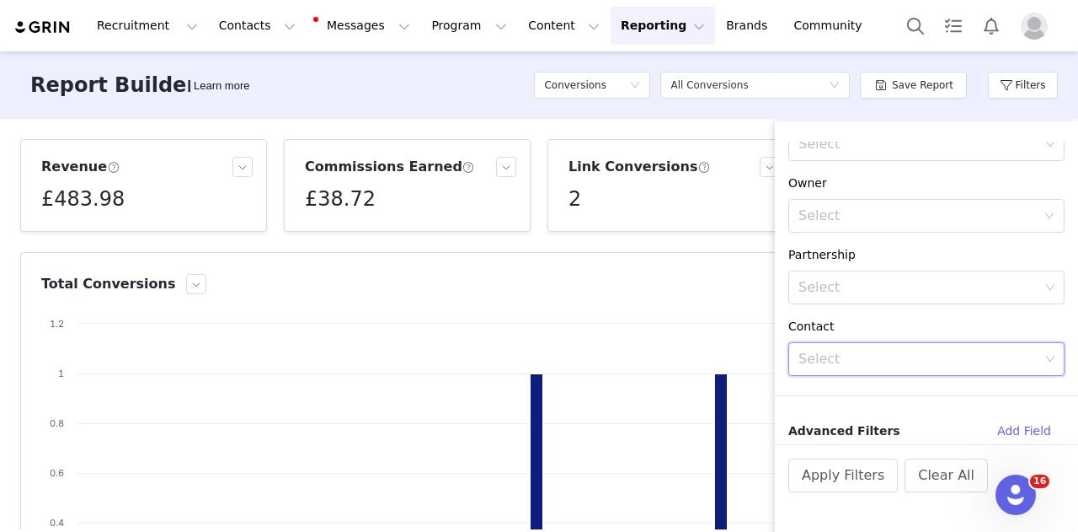
paste input "[EMAIL_ADDRESS][DOMAIN_NAME]"
type input "[EMAIL_ADDRESS][DOMAIN_NAME]"
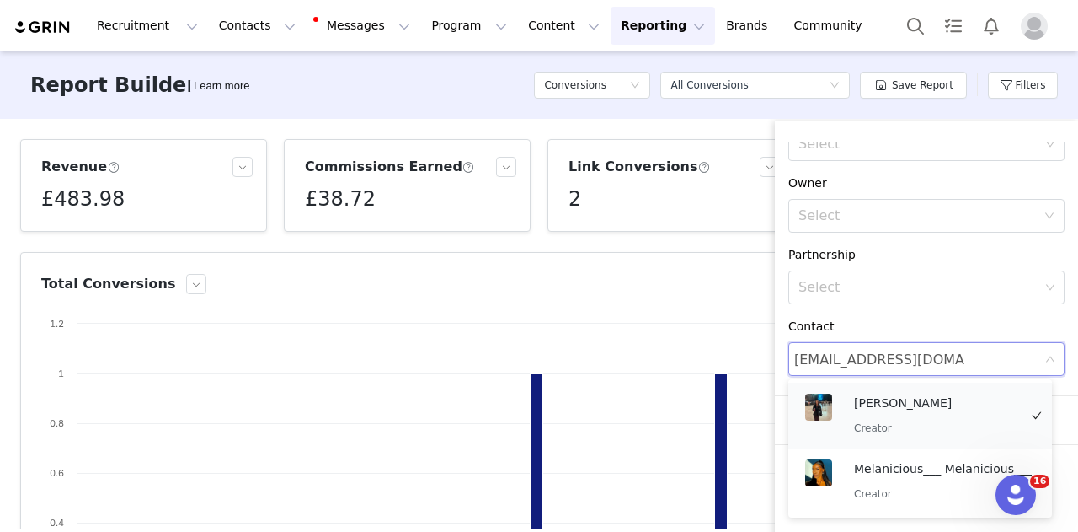
click at [890, 407] on p "[PERSON_NAME]" at bounding box center [936, 402] width 164 height 19
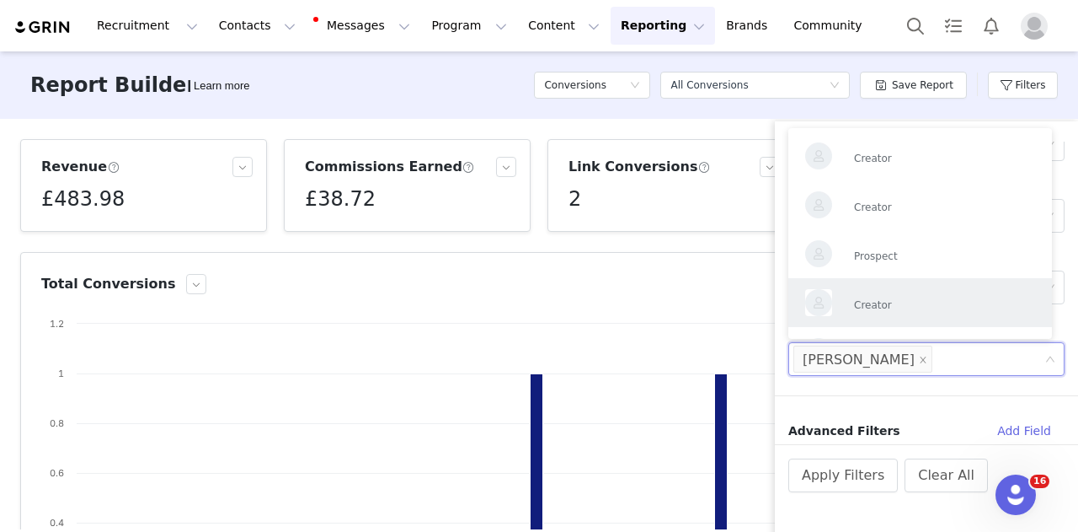
click at [994, 323] on li "Creator" at bounding box center [920, 302] width 264 height 49
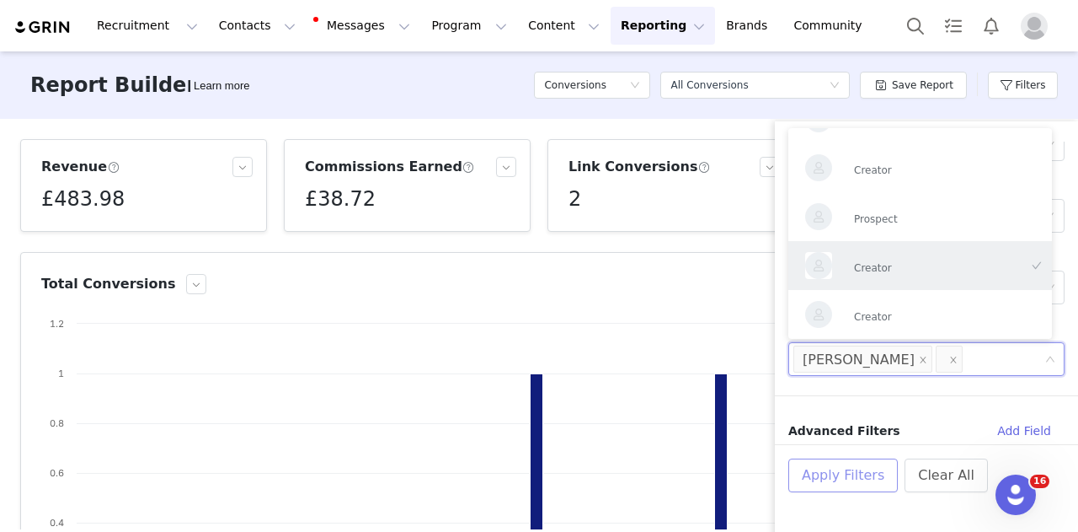
click at [852, 489] on button "Apply Filters" at bounding box center [843, 475] width 110 height 34
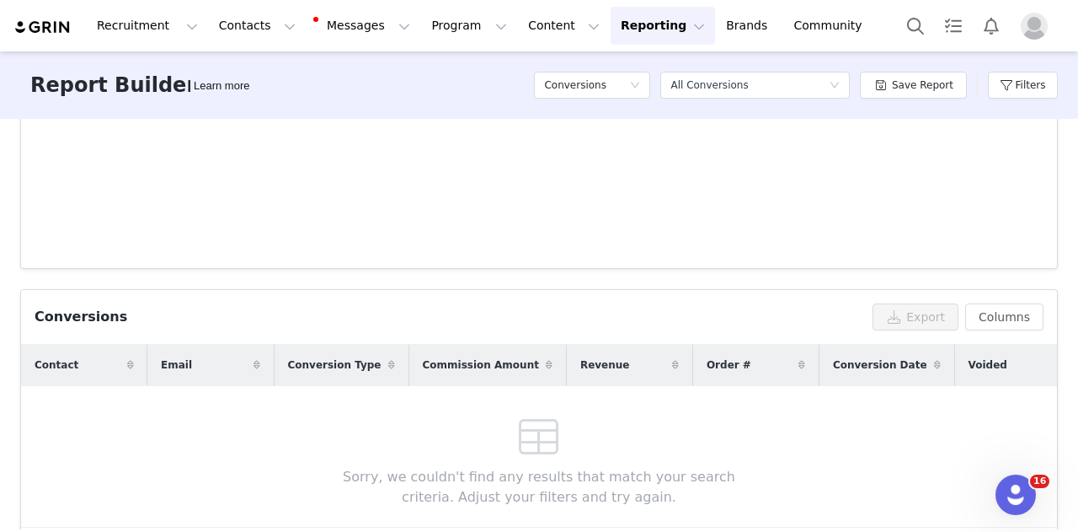
scroll to position [0, 0]
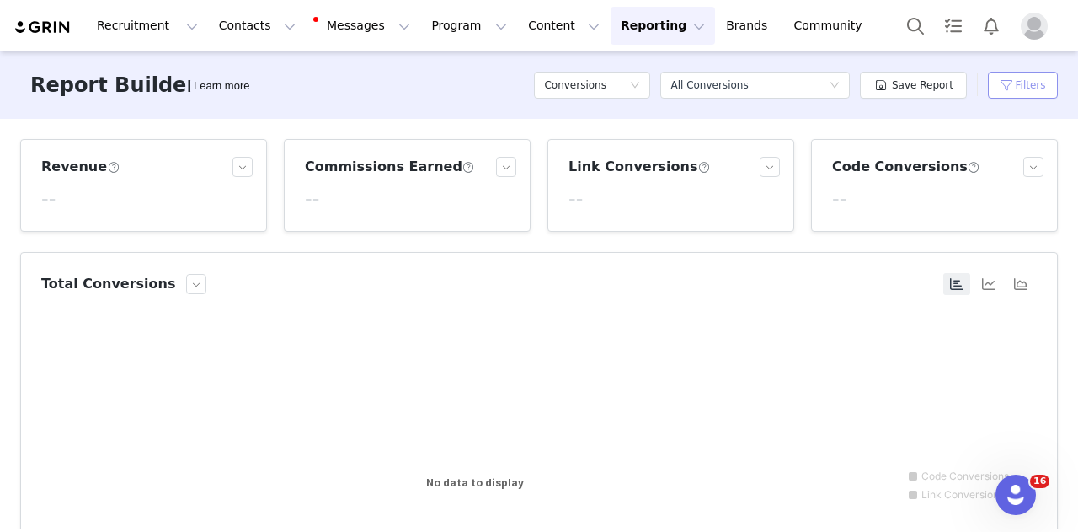
click at [1007, 89] on button "Filters" at bounding box center [1023, 85] width 70 height 27
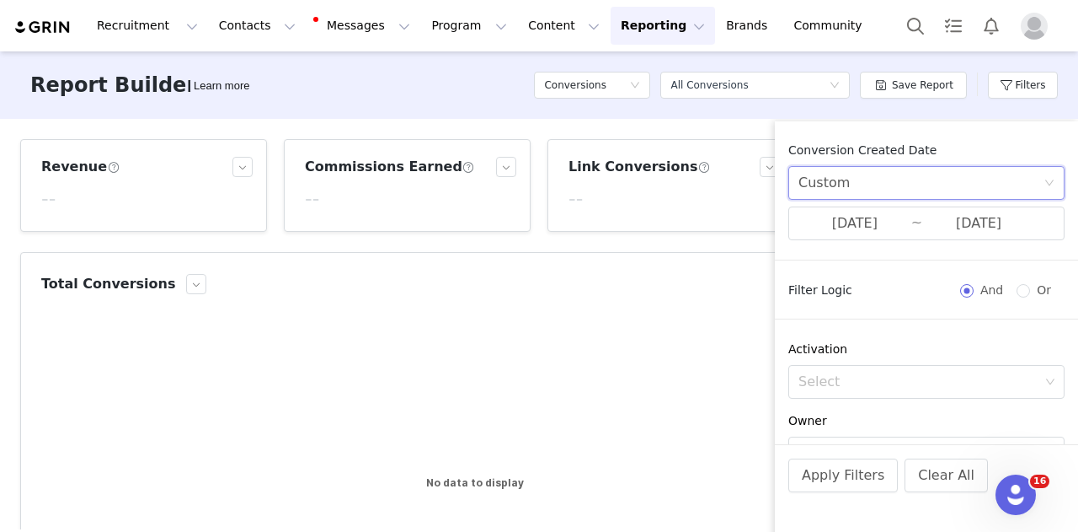
click at [891, 179] on div "Custom" at bounding box center [921, 183] width 245 height 32
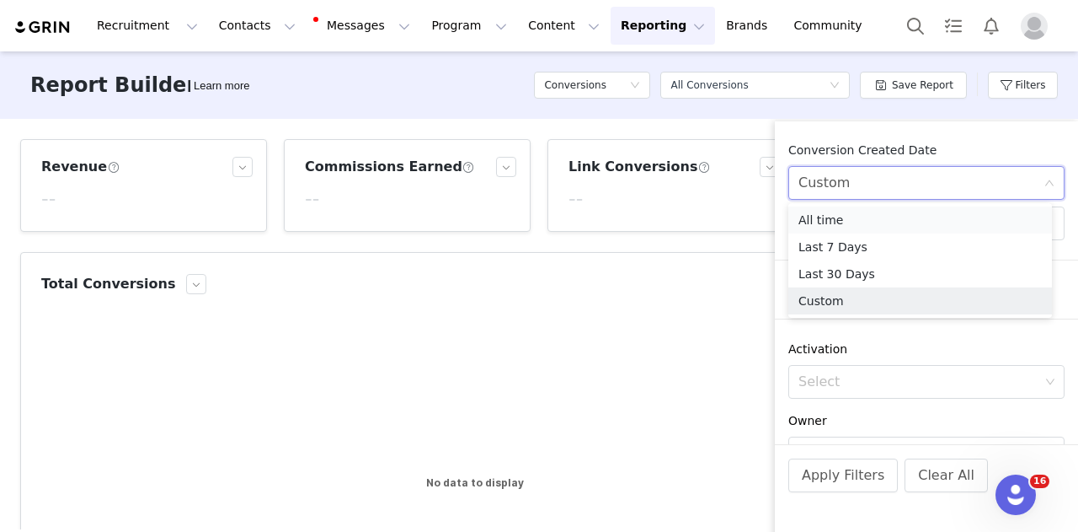
click at [854, 223] on li "All time" at bounding box center [920, 219] width 264 height 27
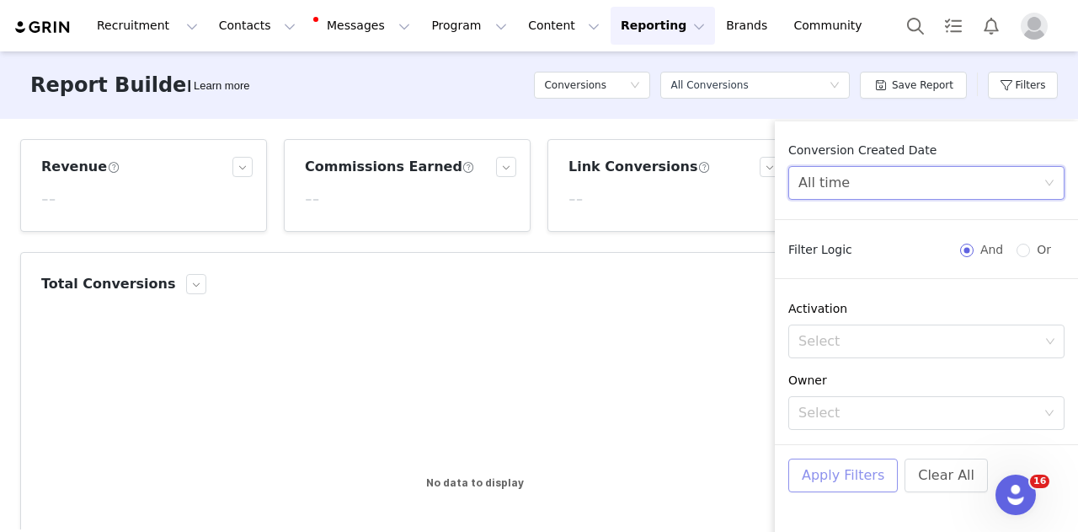
click at [846, 476] on button "Apply Filters" at bounding box center [843, 475] width 110 height 34
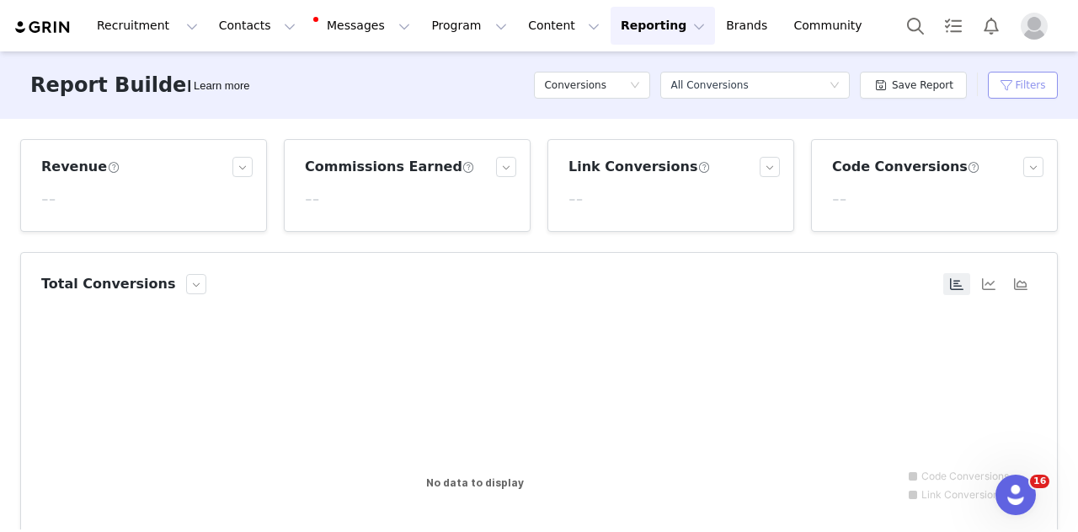
click at [1025, 76] on button "Filters" at bounding box center [1023, 85] width 70 height 27
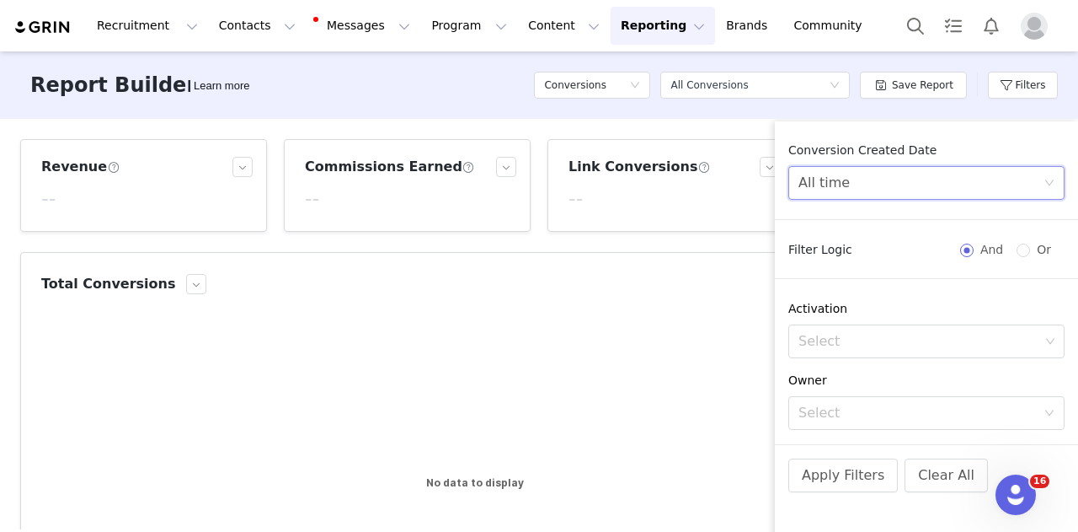
click at [896, 192] on div "All time" at bounding box center [921, 183] width 245 height 32
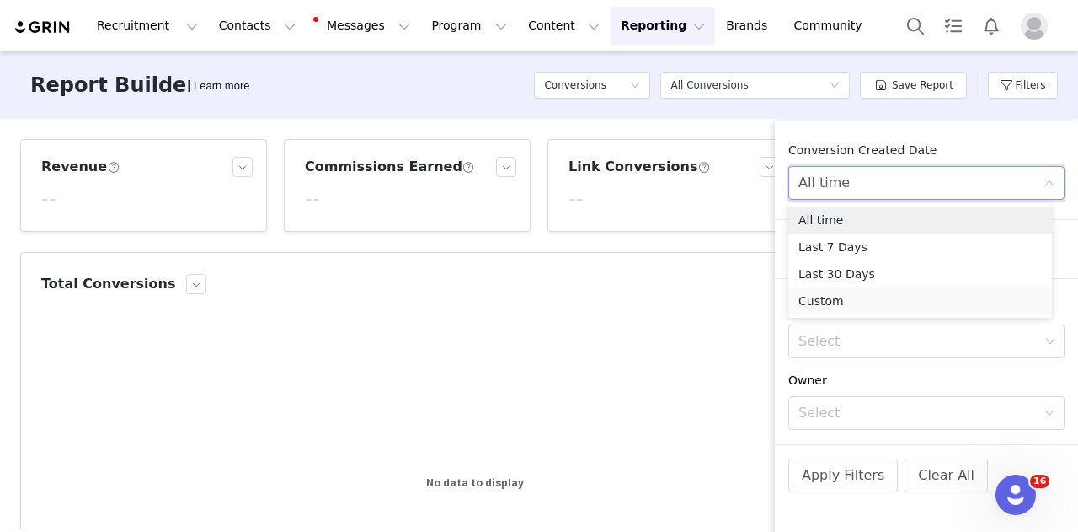
click at [834, 301] on li "Custom" at bounding box center [920, 300] width 264 height 27
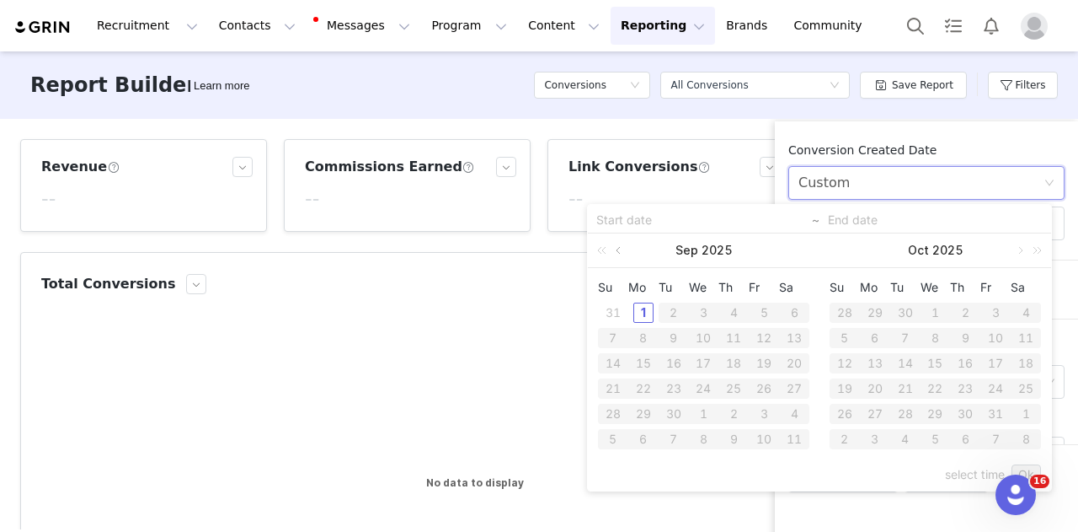
click at [615, 250] on link at bounding box center [619, 250] width 15 height 34
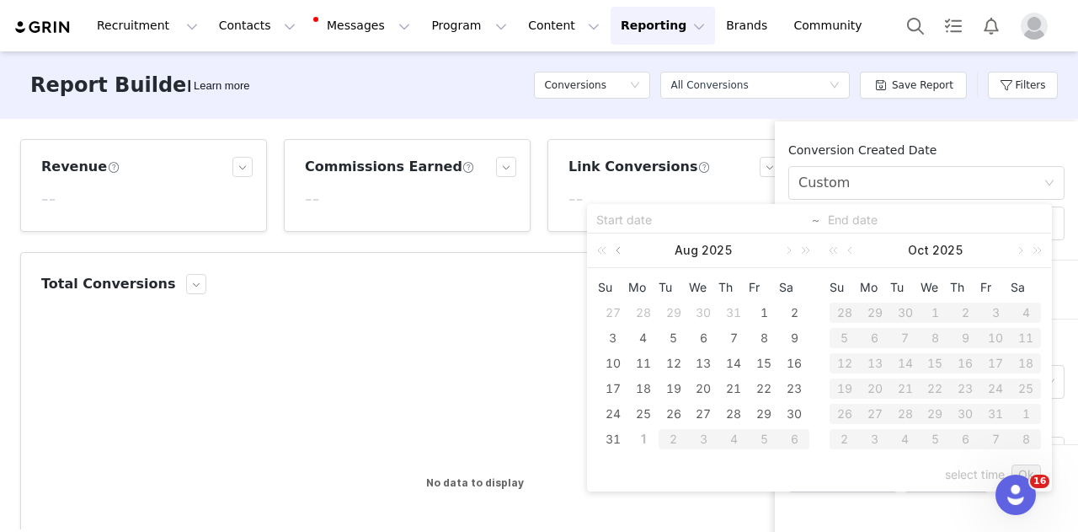
click at [617, 252] on link at bounding box center [619, 250] width 15 height 34
click at [669, 318] on div "1" at bounding box center [674, 312] width 20 height 20
type input "[DATE]"
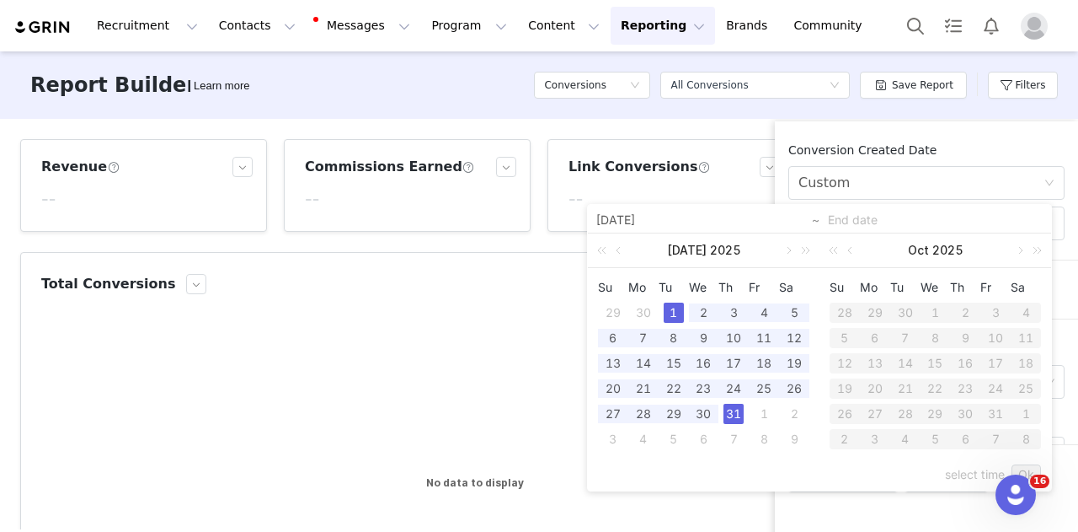
click at [733, 411] on div "31" at bounding box center [734, 413] width 20 height 20
type input "[DATE]"
click at [1022, 470] on link "Ok" at bounding box center [1026, 474] width 29 height 20
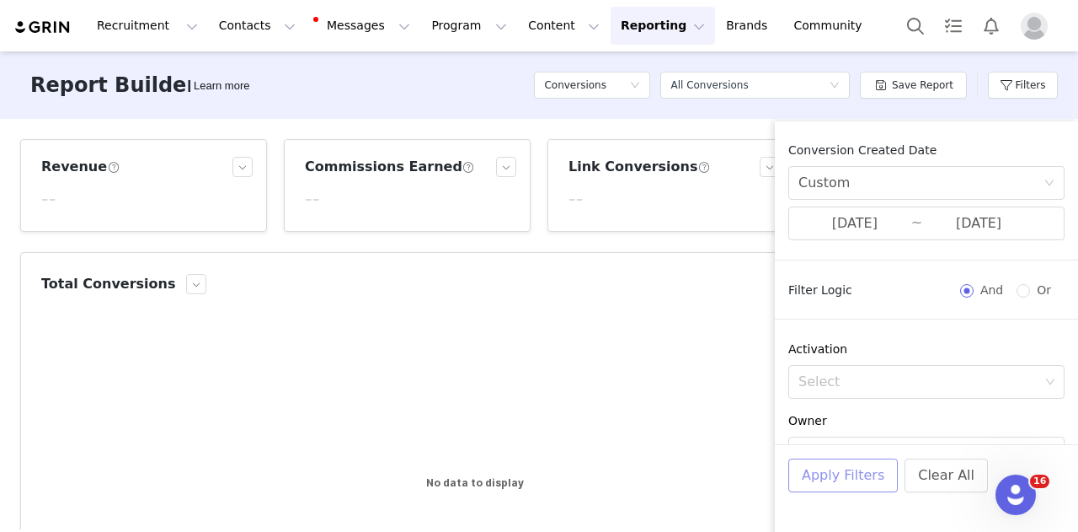
click at [839, 476] on button "Apply Filters" at bounding box center [843, 475] width 110 height 34
